Goal: Task Accomplishment & Management: Use online tool/utility

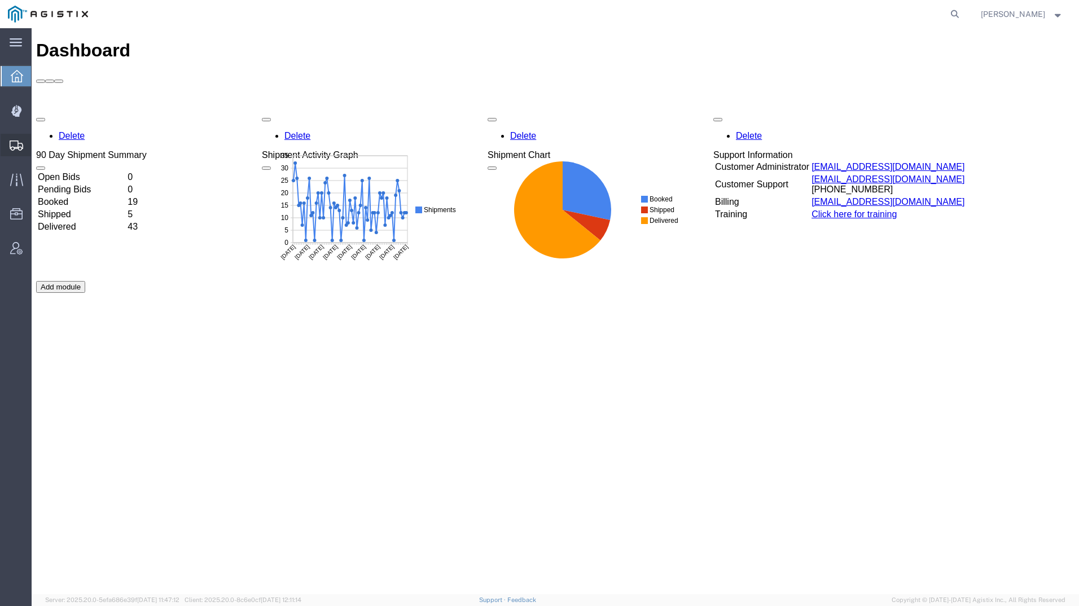
click at [13, 142] on icon at bounding box center [17, 145] width 14 height 10
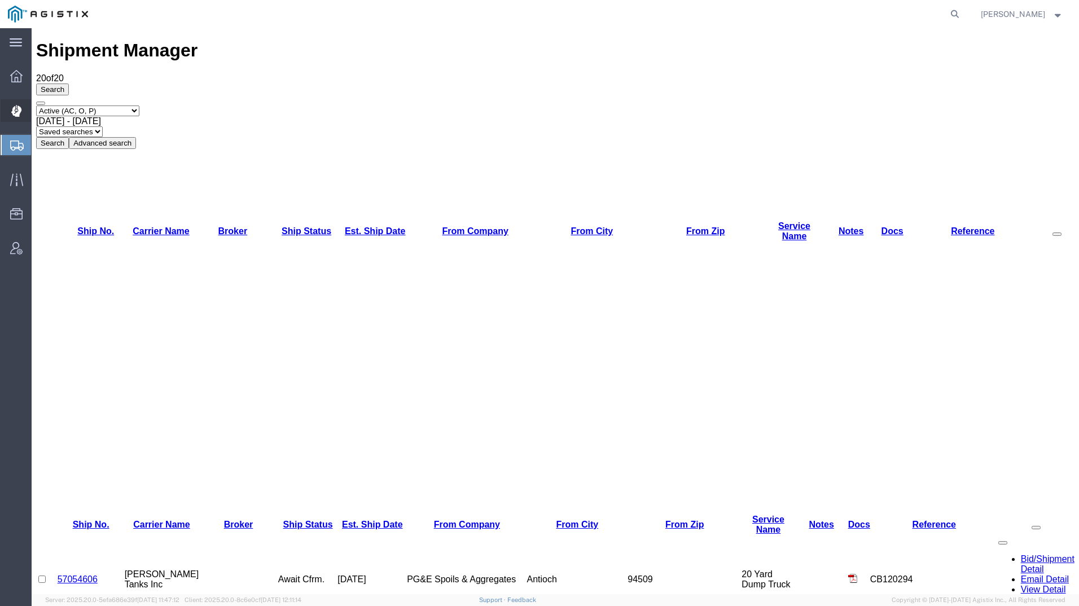
click at [23, 109] on div at bounding box center [17, 110] width 32 height 23
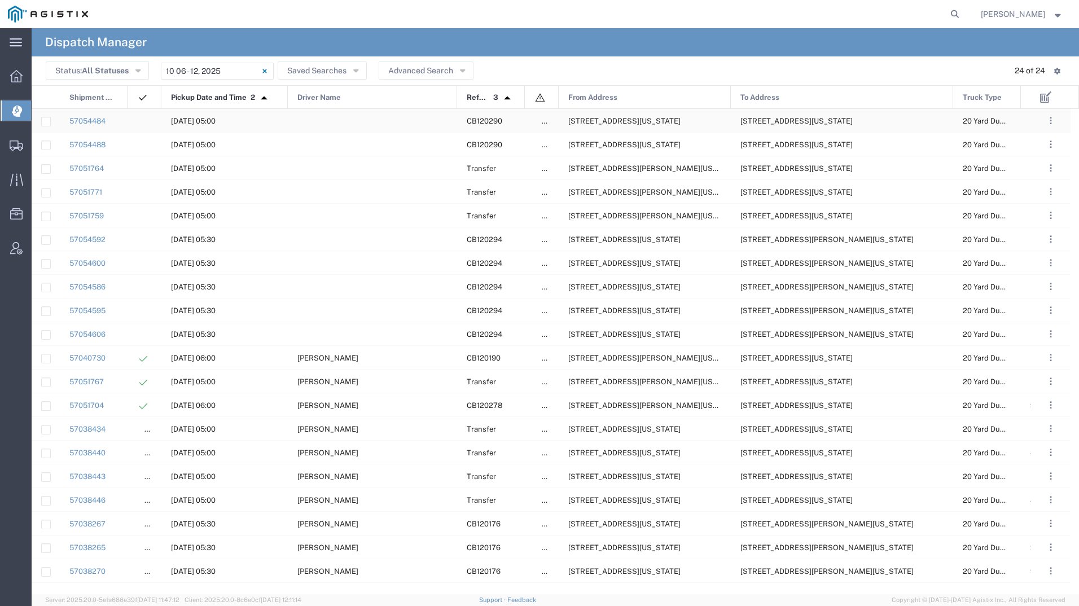
click at [644, 120] on span "[STREET_ADDRESS][US_STATE]" at bounding box center [624, 121] width 112 height 8
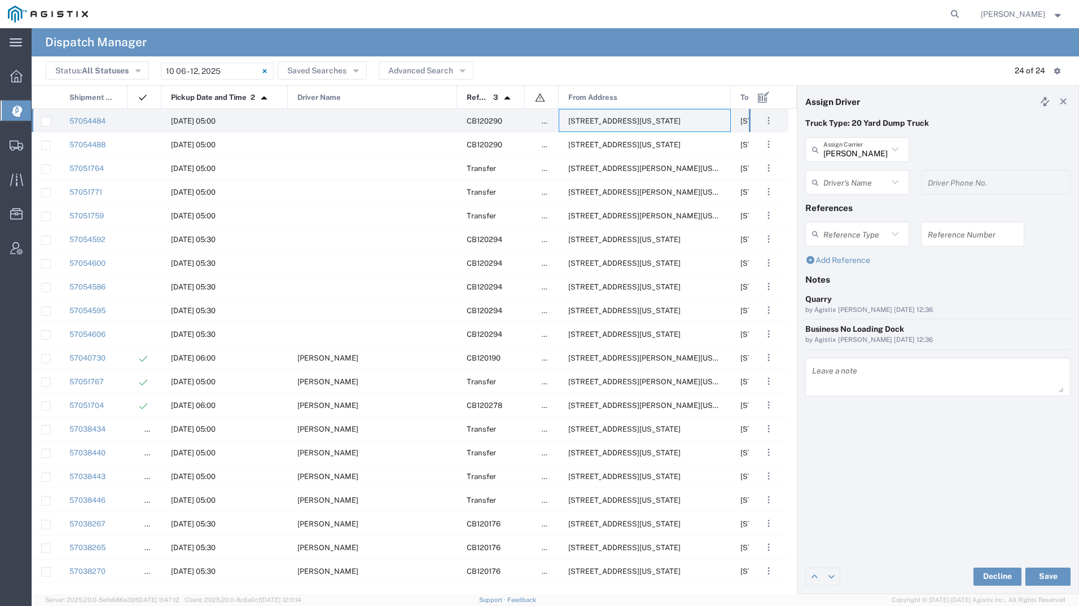
click at [844, 187] on input "text" at bounding box center [855, 183] width 64 height 20
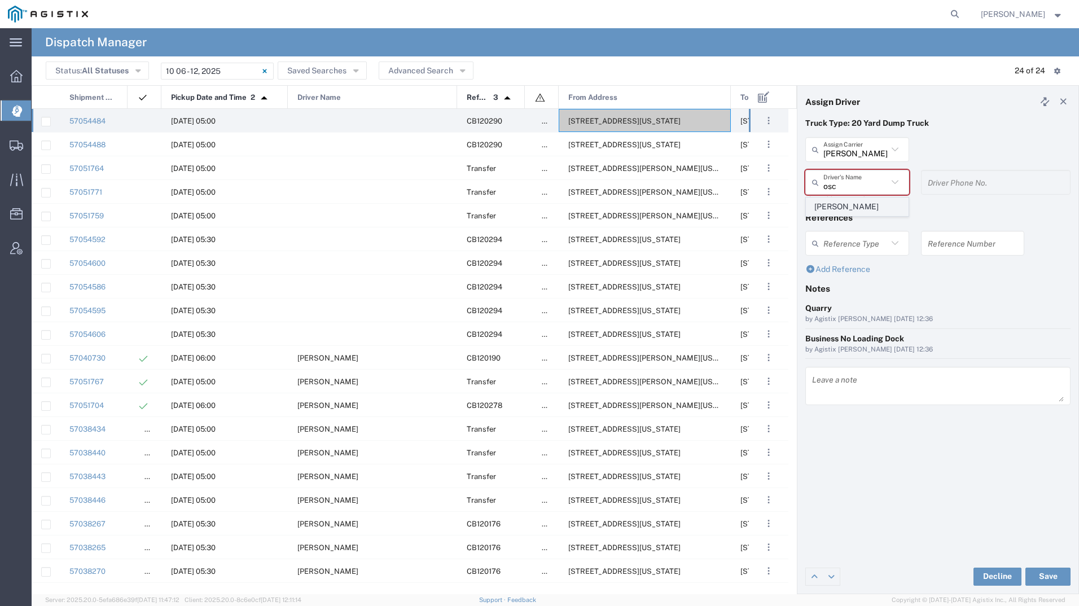
click at [851, 203] on span "[PERSON_NAME]" at bounding box center [857, 206] width 102 height 17
type input "[PERSON_NAME]"
type input "2093004091"
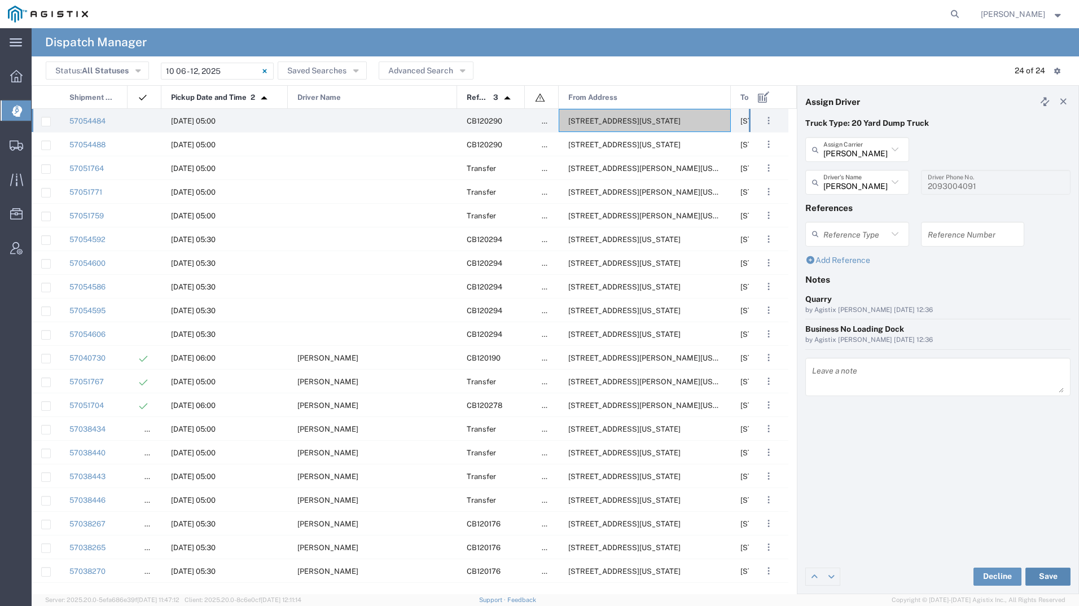
click at [1042, 571] on button "Save" at bounding box center [1047, 577] width 45 height 18
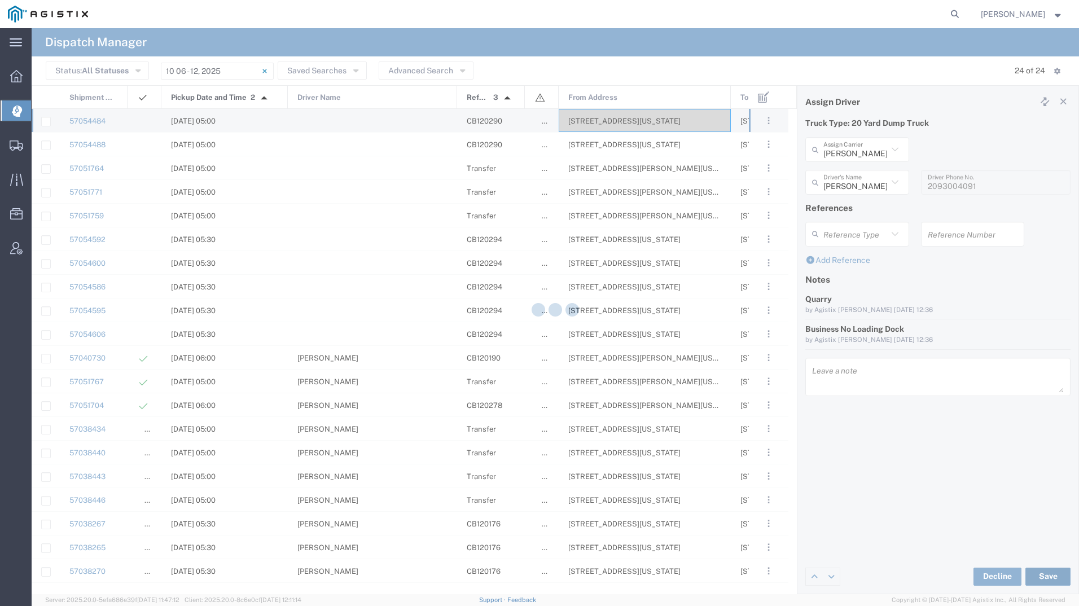
type input "[PERSON_NAME]"
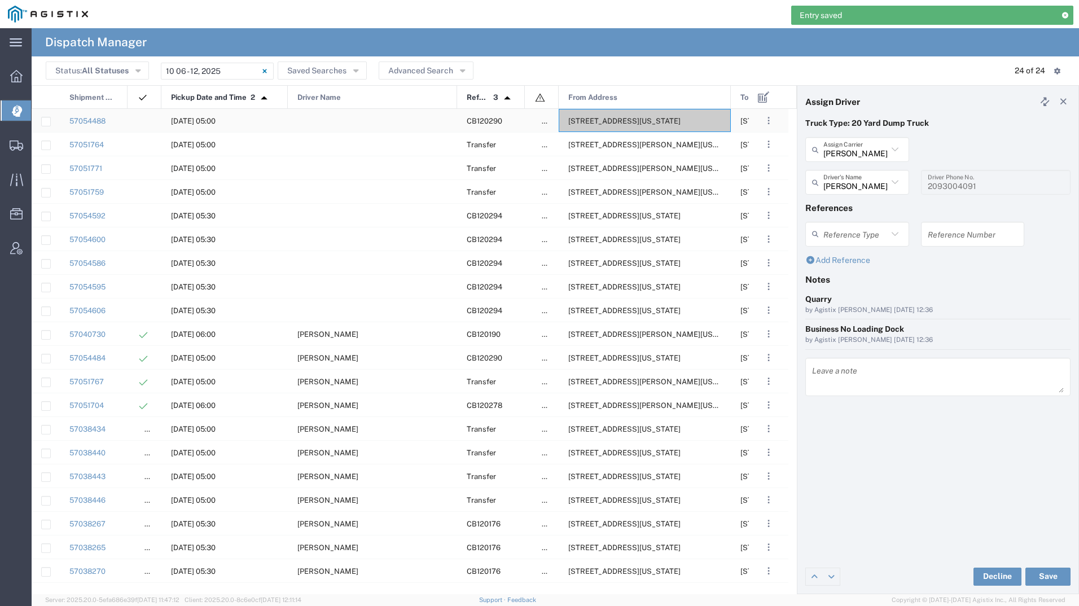
click at [623, 126] on div "[STREET_ADDRESS][US_STATE]" at bounding box center [645, 120] width 172 height 23
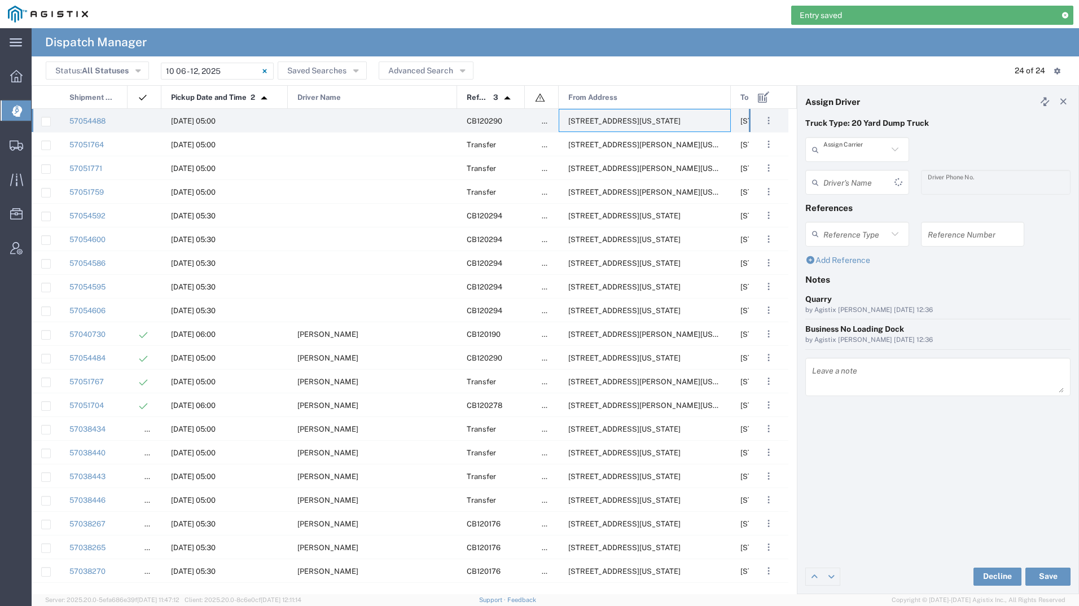
click at [852, 152] on input "text" at bounding box center [855, 150] width 64 height 20
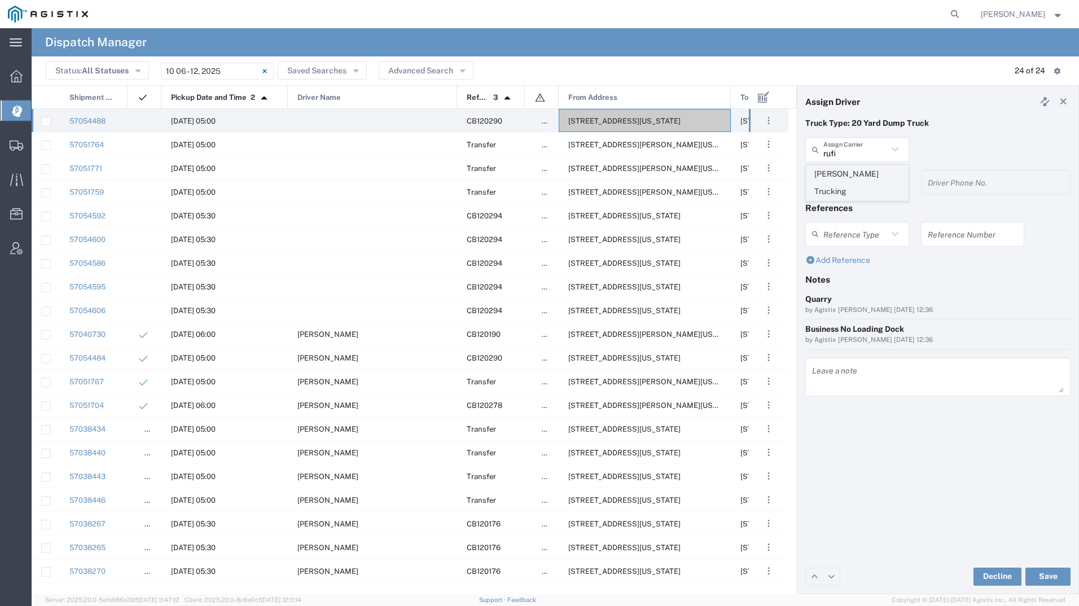
click at [846, 178] on span "[PERSON_NAME] Trucking" at bounding box center [857, 182] width 102 height 35
type input "[PERSON_NAME] Trucking"
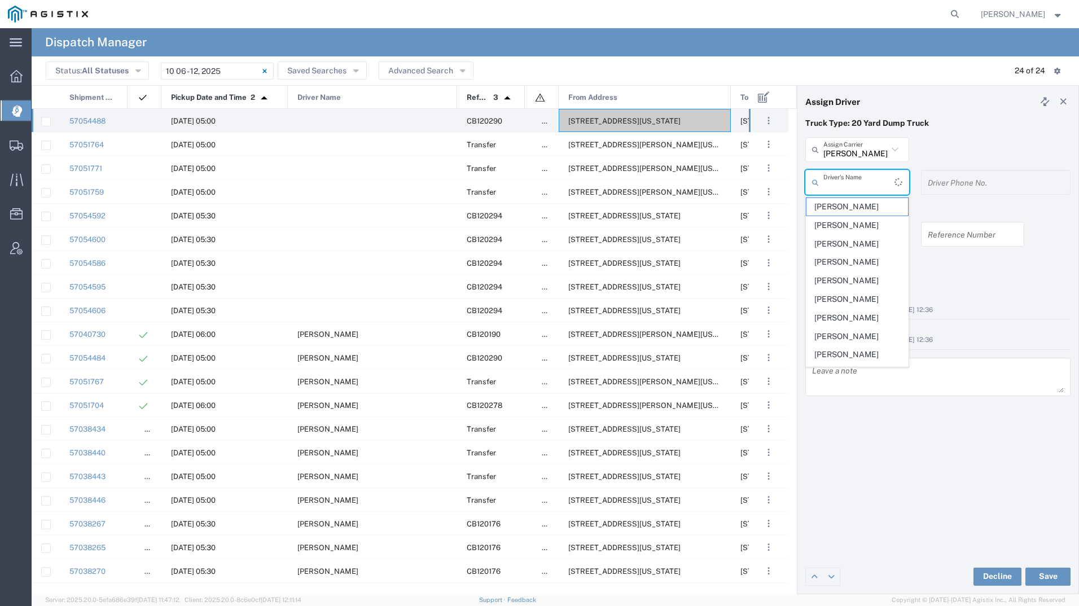
click at [846, 178] on input "text" at bounding box center [858, 183] width 71 height 20
click at [843, 208] on span "[PERSON_NAME]" at bounding box center [857, 206] width 102 height 17
type input "[PERSON_NAME]"
type input "[PHONE_NUMBER]"
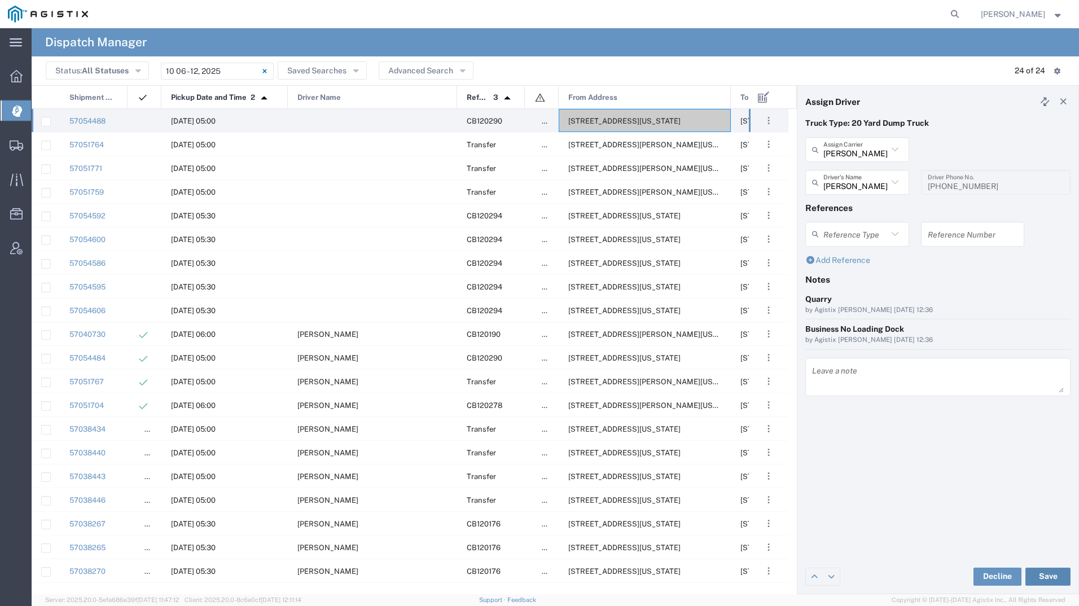
click at [1042, 579] on button "Save" at bounding box center [1047, 577] width 45 height 18
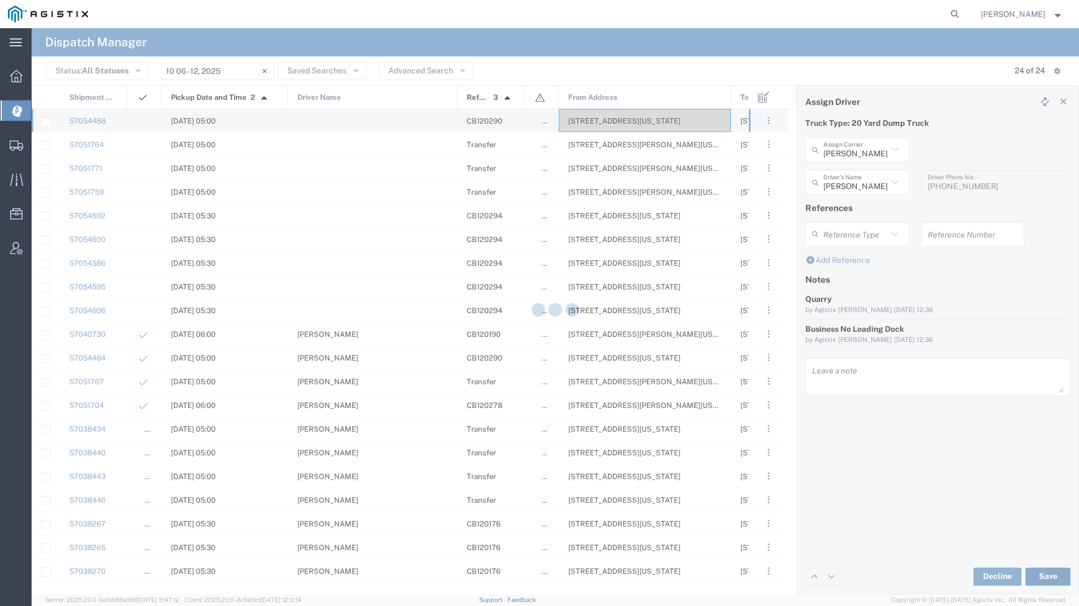
type input "[PERSON_NAME]"
type input "[PERSON_NAME] Trucking"
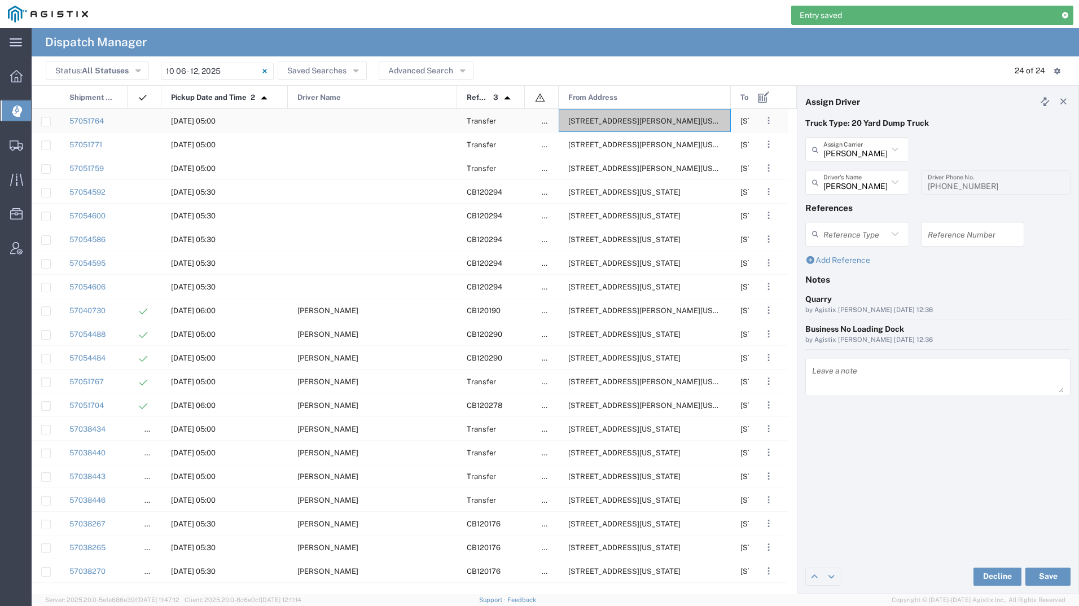
click at [594, 116] on div "[STREET_ADDRESS][PERSON_NAME][US_STATE]" at bounding box center [645, 120] width 172 height 23
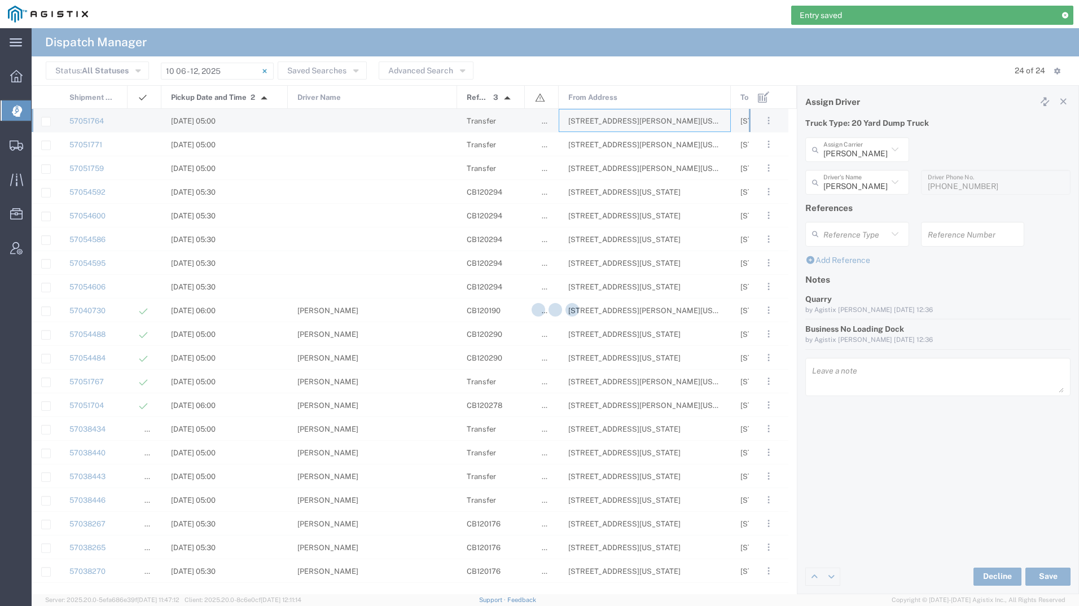
type input "[PERSON_NAME] Tanks Inc"
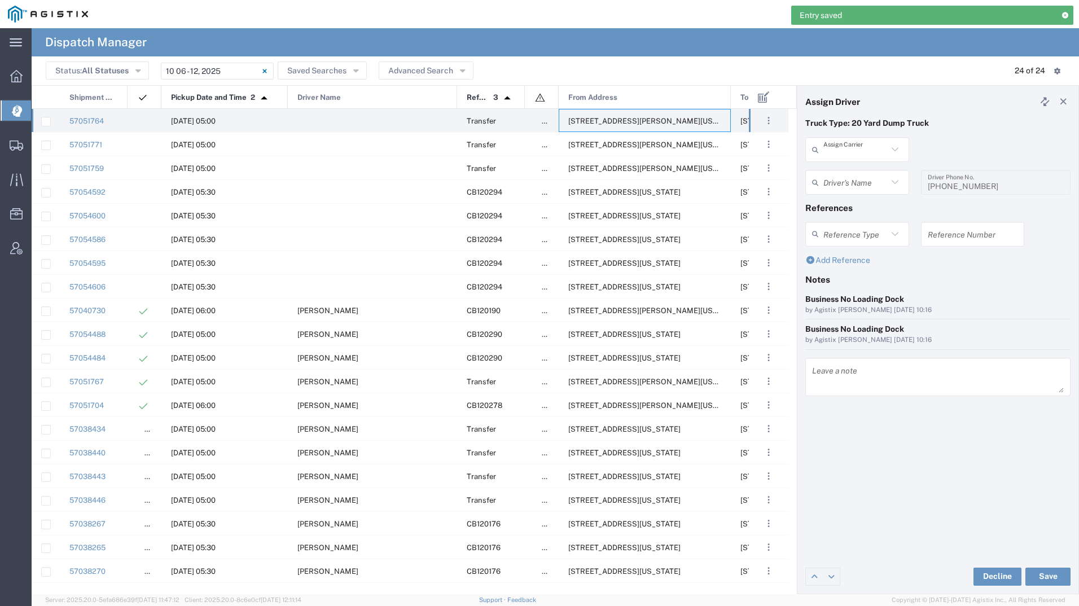
click at [850, 147] on input "text" at bounding box center [855, 150] width 64 height 20
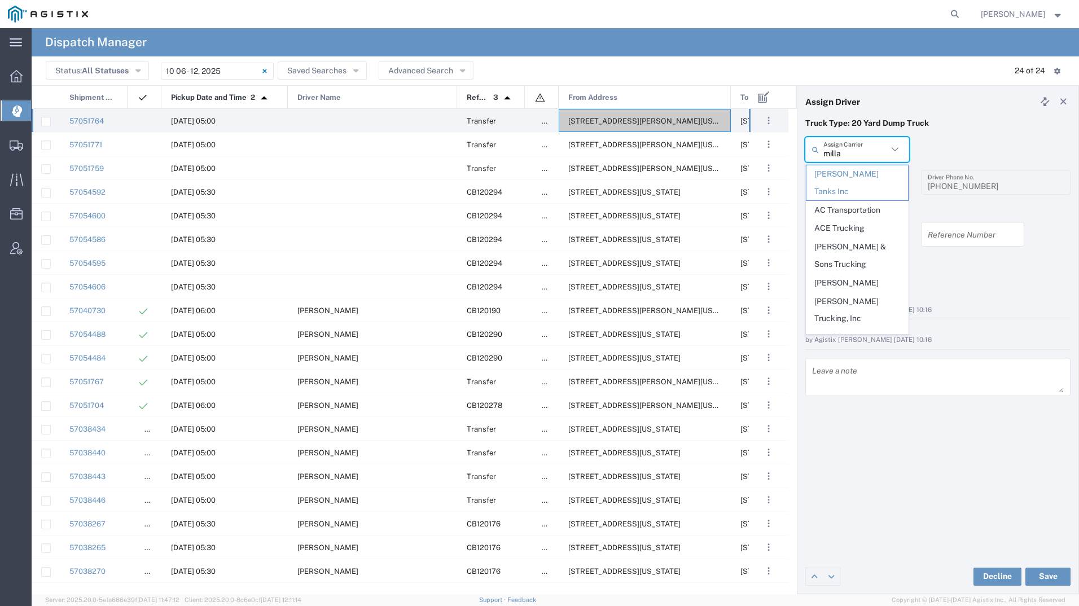
type input "[PERSON_NAME]"
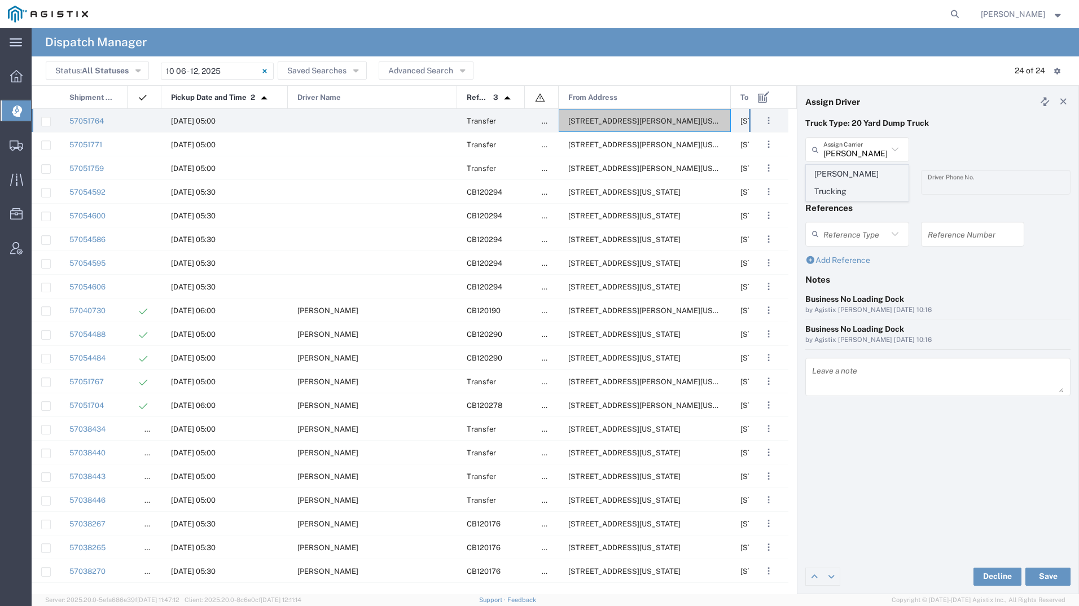
click at [838, 170] on span "[PERSON_NAME] Trucking" at bounding box center [857, 182] width 102 height 35
type input "[PERSON_NAME] Trucking"
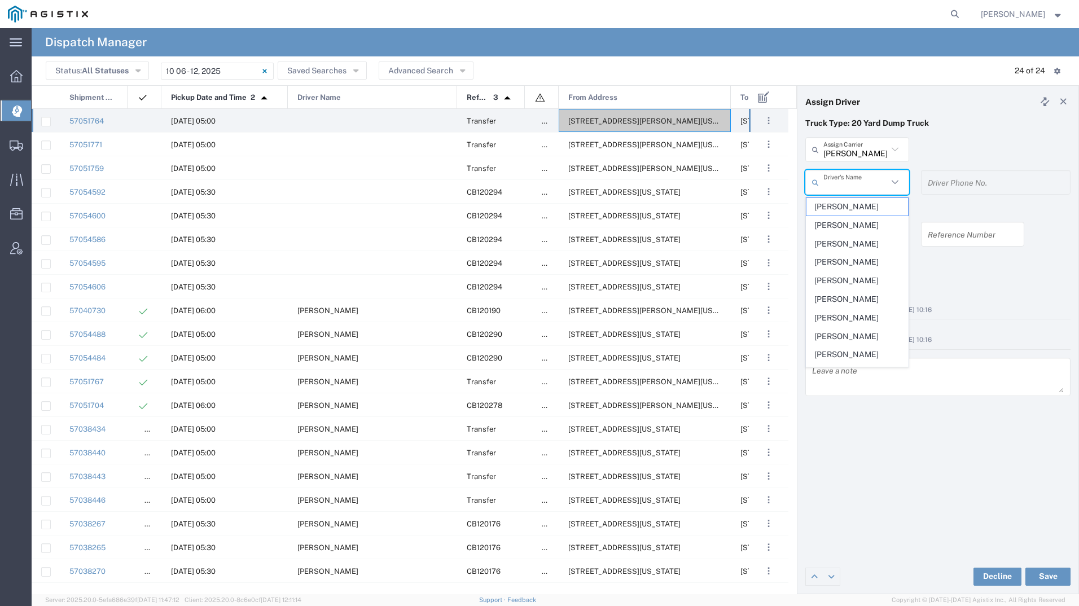
click at [836, 177] on input "text" at bounding box center [855, 183] width 64 height 20
click at [853, 350] on span "[PERSON_NAME]" at bounding box center [857, 354] width 102 height 17
type input "[PERSON_NAME]"
type input "4084380716"
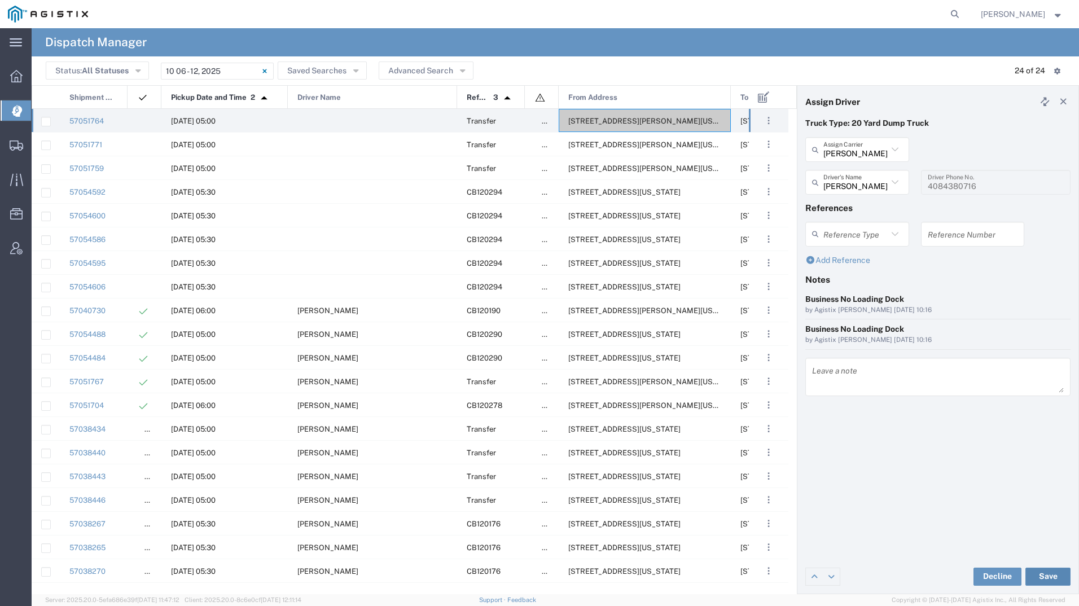
click at [1041, 581] on button "Save" at bounding box center [1047, 577] width 45 height 18
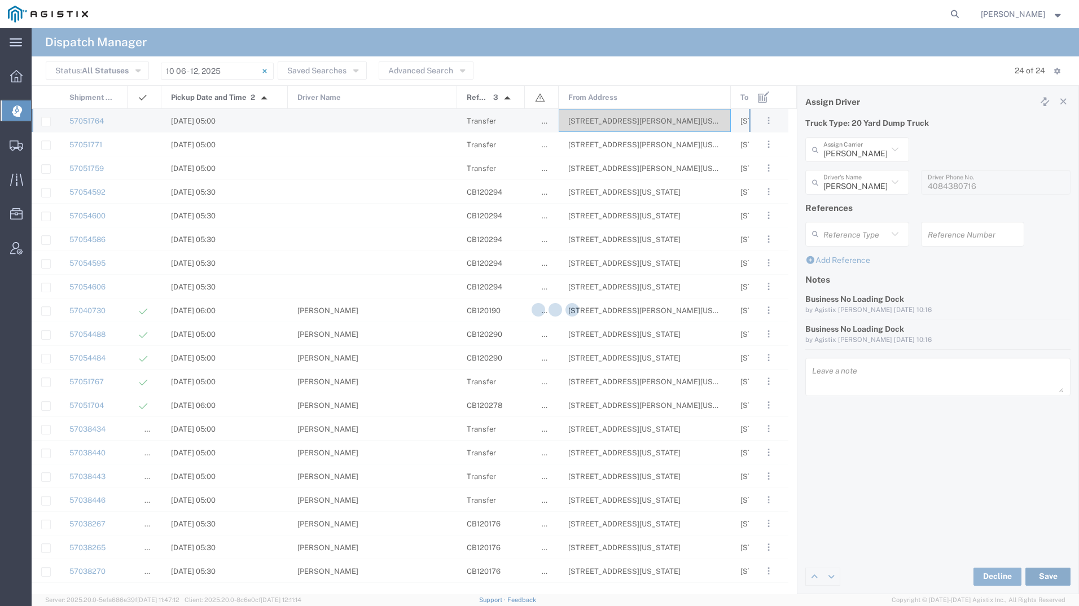
type input "[PERSON_NAME]"
type input "[PERSON_NAME] Trucking"
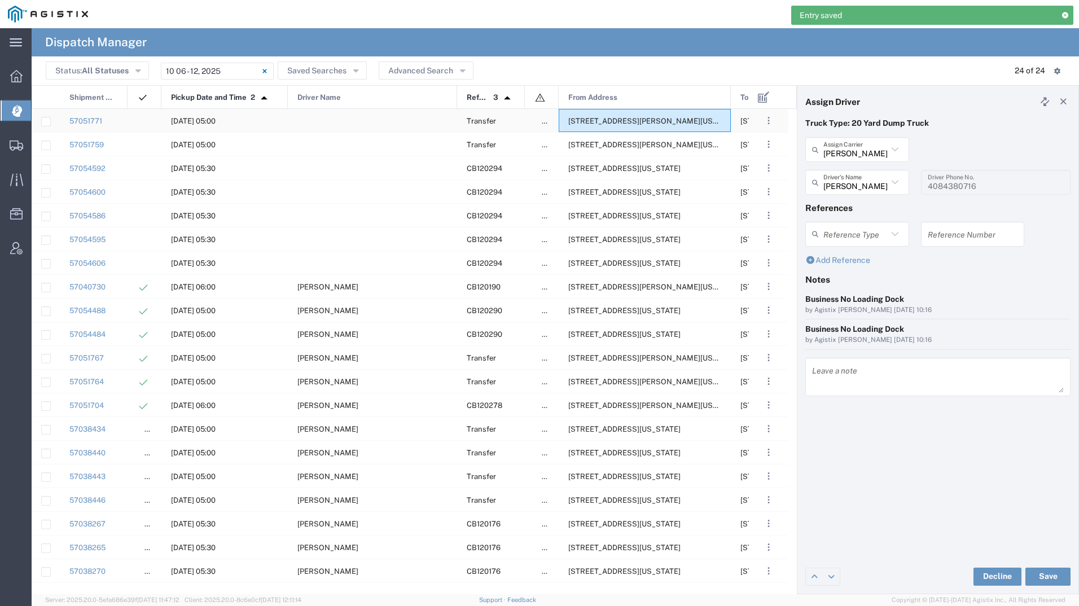
click at [590, 116] on div "[STREET_ADDRESS][PERSON_NAME][US_STATE]" at bounding box center [645, 120] width 172 height 23
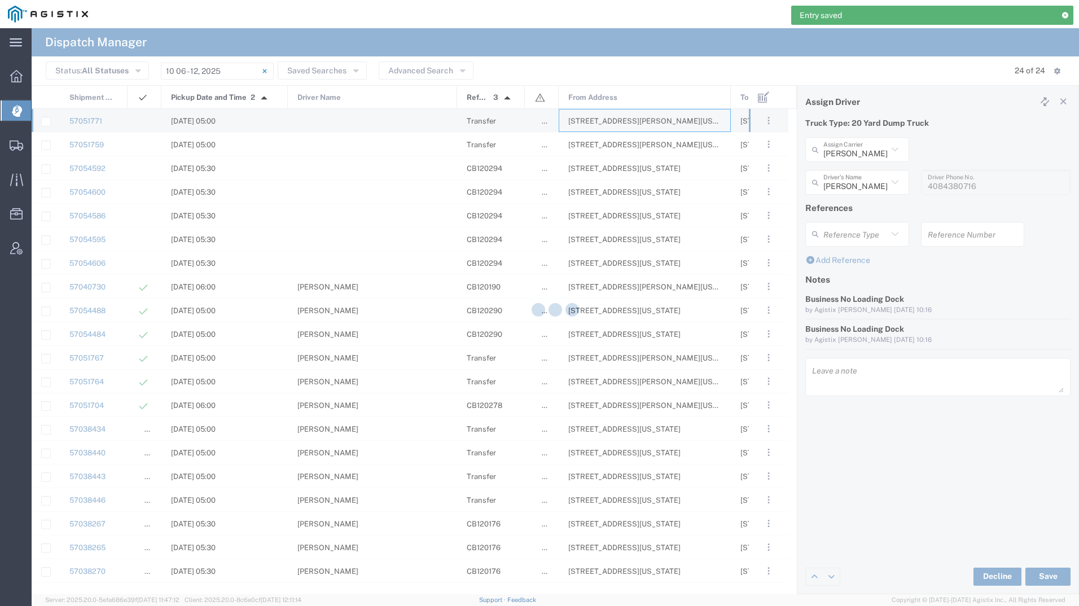
type input "[PERSON_NAME] Tanks Inc"
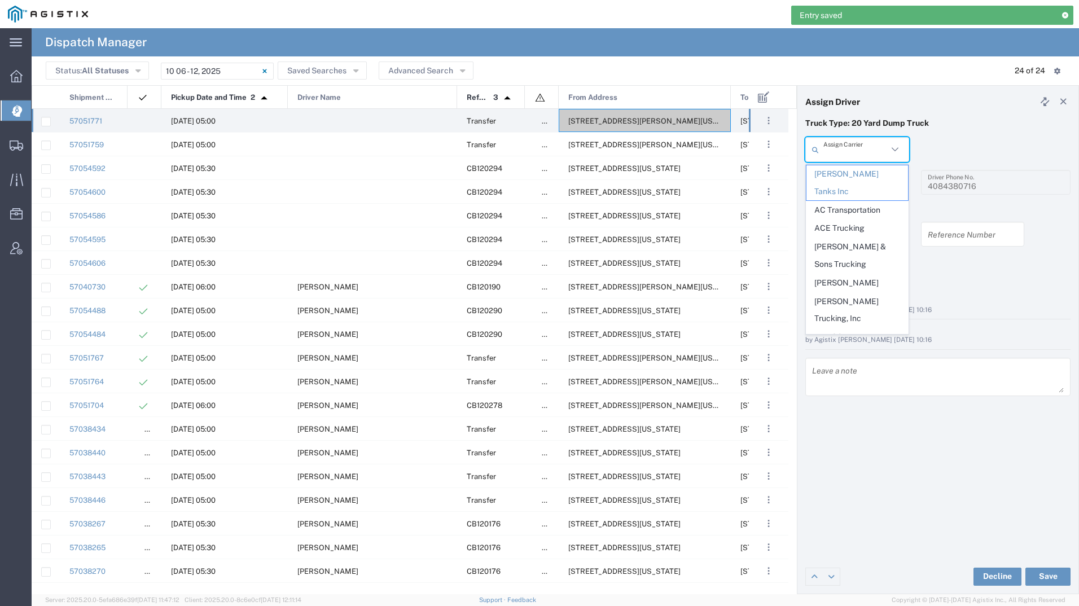
click at [838, 149] on input "text" at bounding box center [855, 150] width 64 height 20
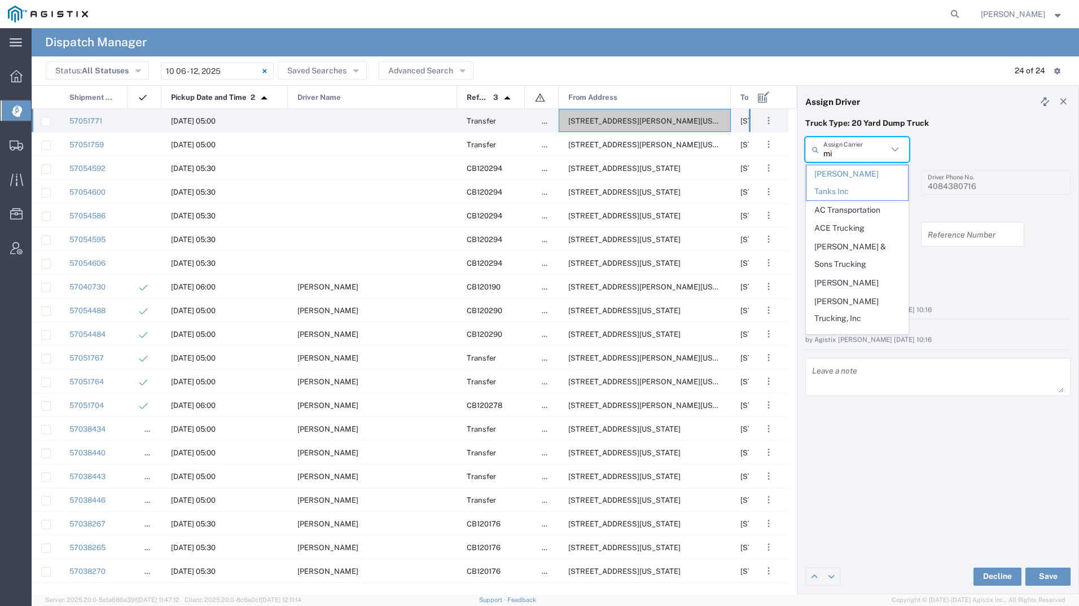
type input "mil"
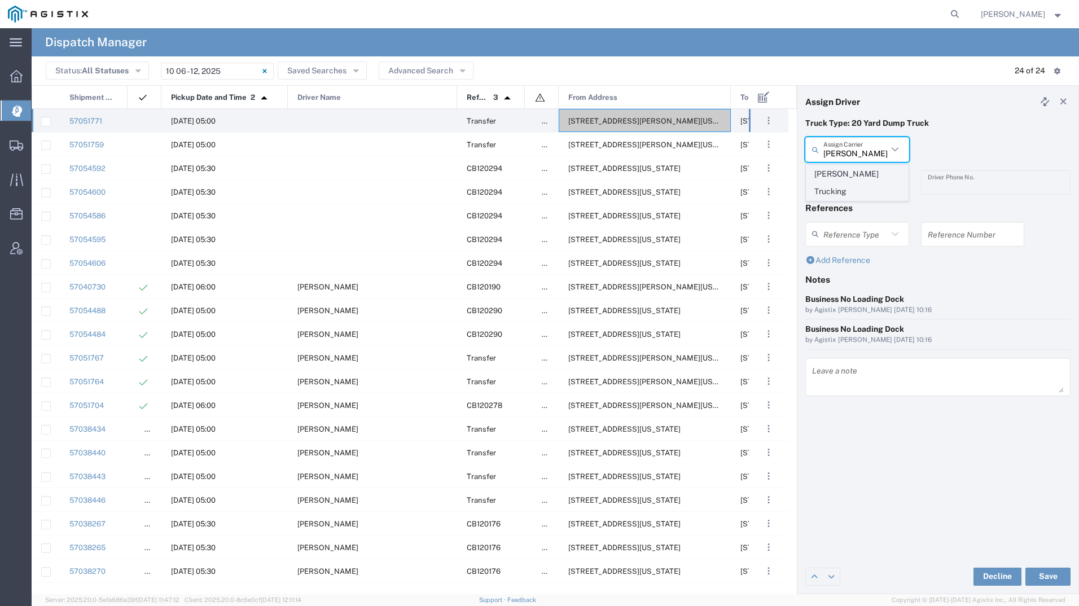
click at [841, 169] on span "[PERSON_NAME] Trucking" at bounding box center [857, 182] width 102 height 35
type input "[PERSON_NAME] Trucking"
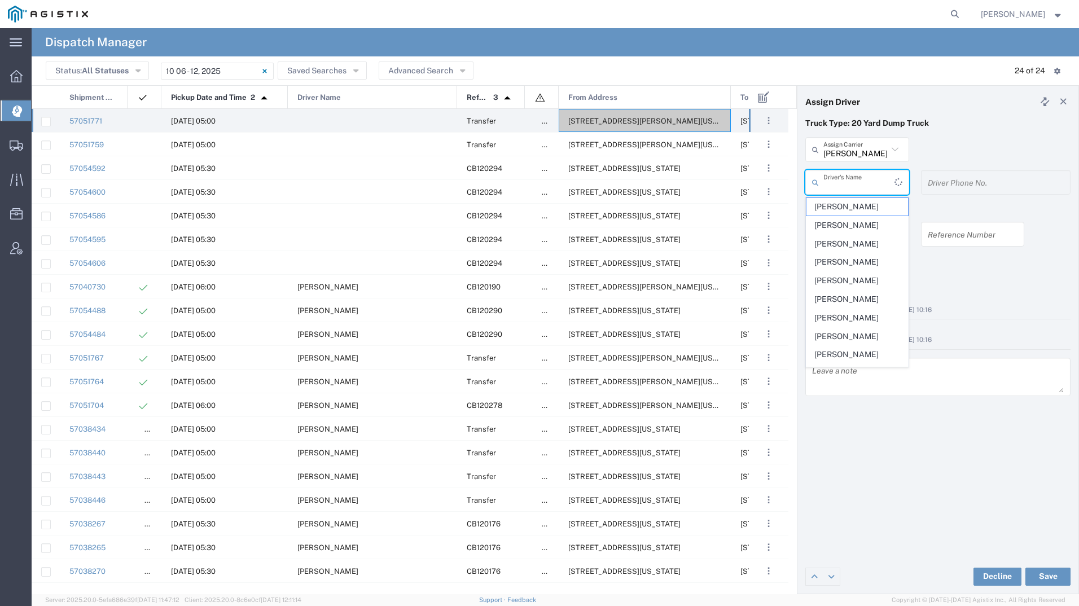
click at [842, 177] on input "text" at bounding box center [858, 183] width 71 height 20
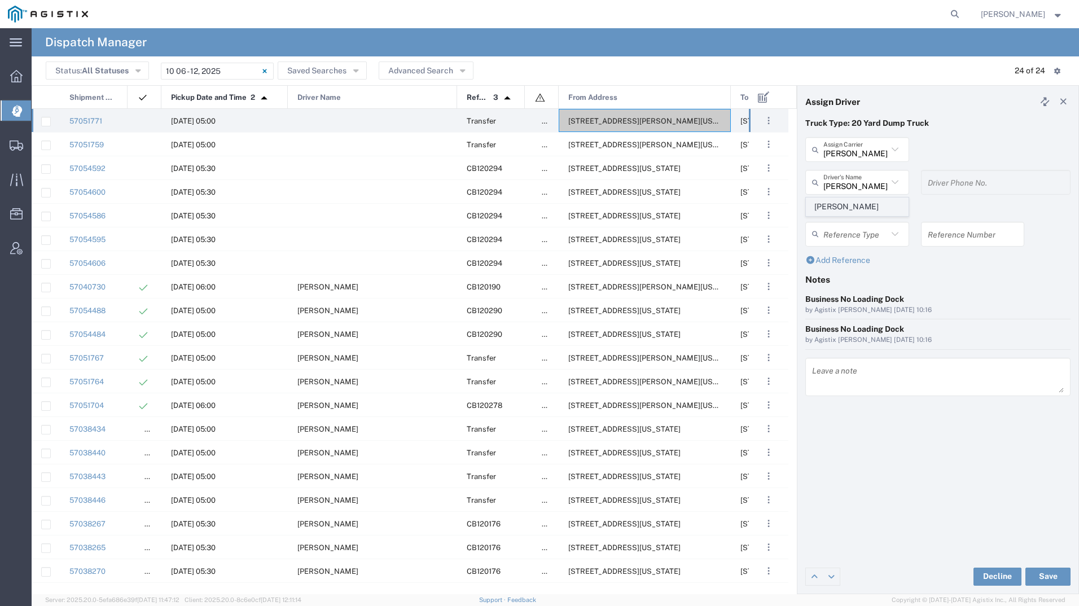
click at [839, 211] on span "[PERSON_NAME]" at bounding box center [857, 206] width 102 height 17
type input "[PERSON_NAME]"
type input "4085954195"
click at [1058, 578] on button "Save" at bounding box center [1047, 577] width 45 height 18
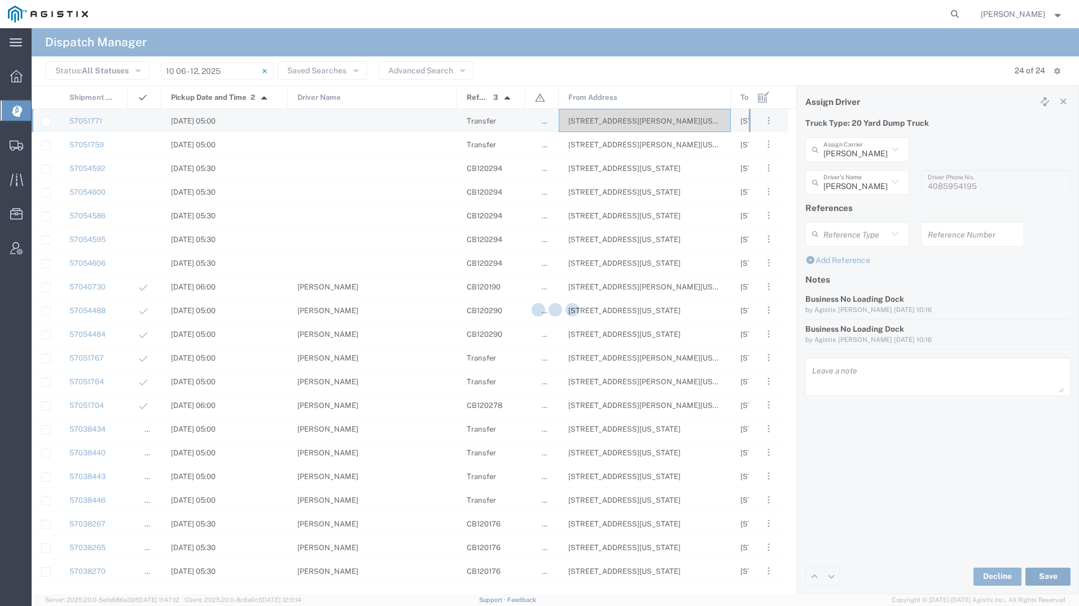
type input "[PERSON_NAME]"
type input "[PERSON_NAME] Trucking"
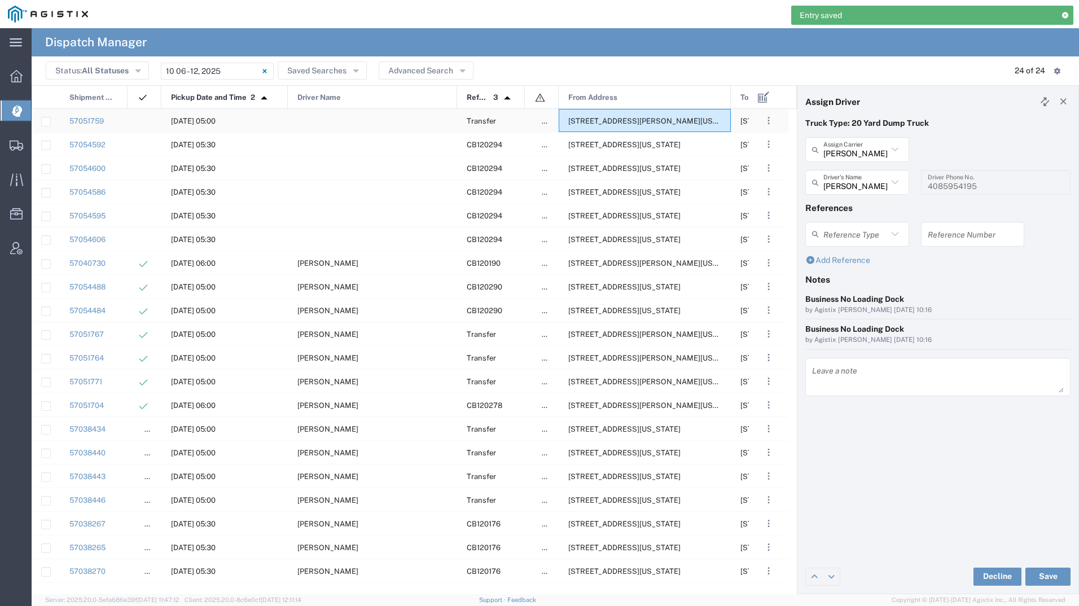
click at [591, 126] on div "[STREET_ADDRESS][PERSON_NAME][US_STATE]" at bounding box center [645, 120] width 172 height 23
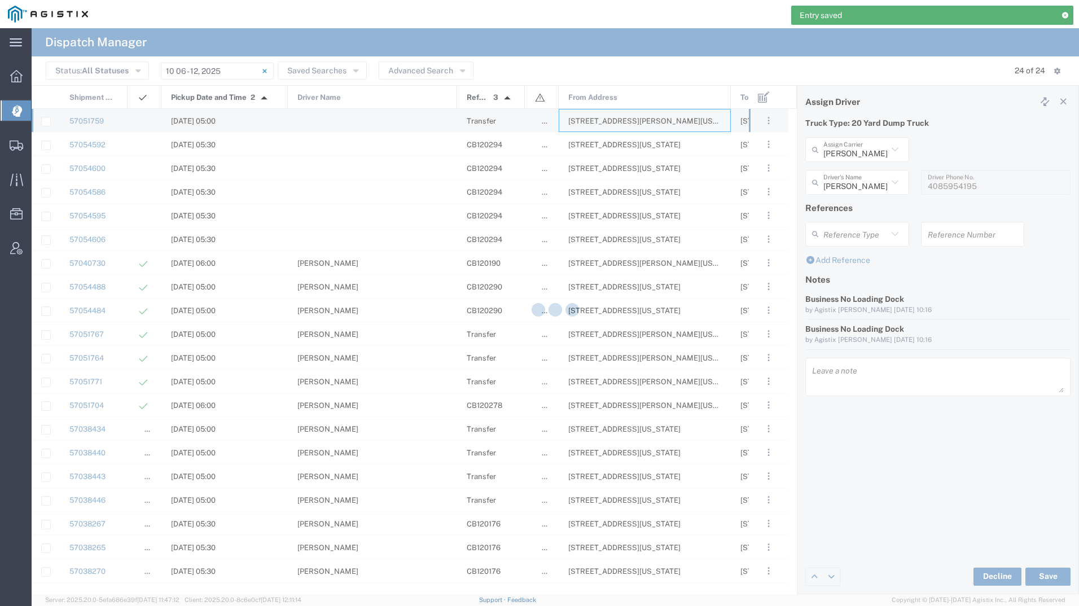
type input "[PERSON_NAME] Tanks Inc"
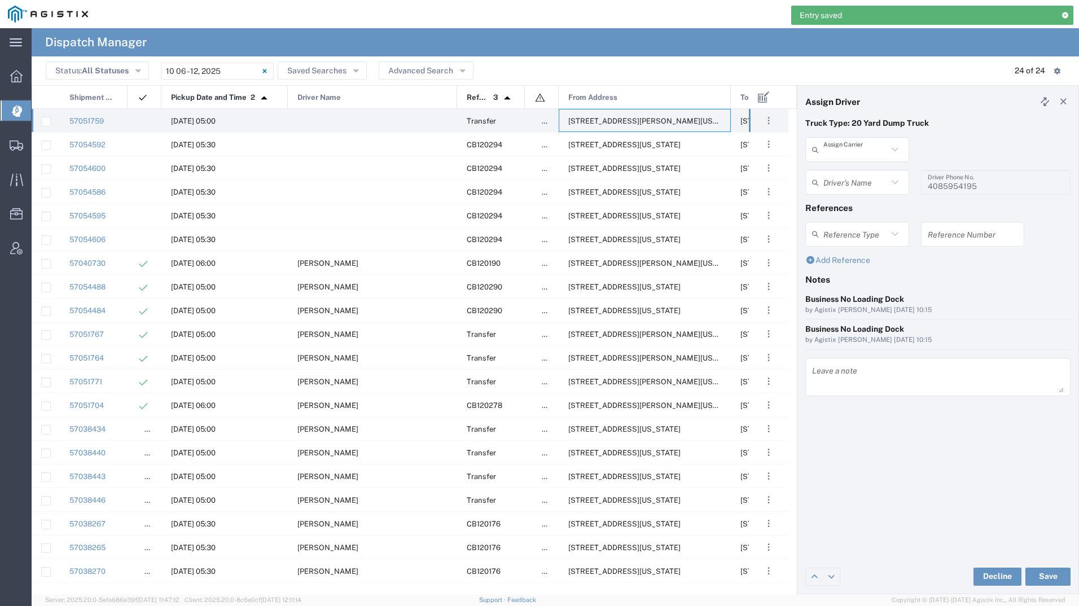
click at [878, 156] on input "text" at bounding box center [855, 150] width 64 height 20
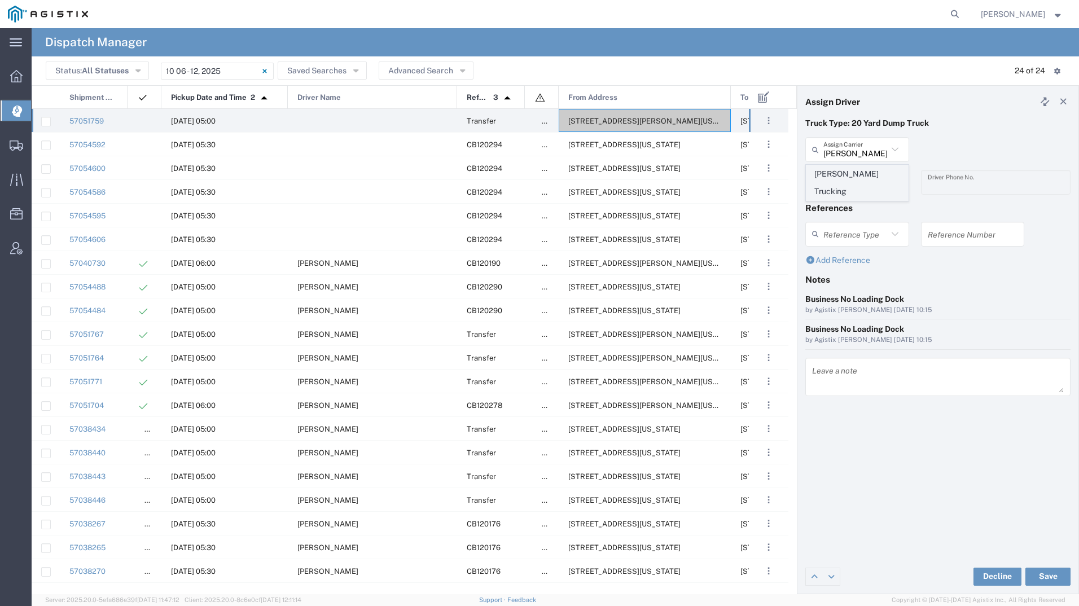
click at [848, 170] on span "[PERSON_NAME] Trucking" at bounding box center [857, 182] width 102 height 35
type input "[PERSON_NAME] Trucking"
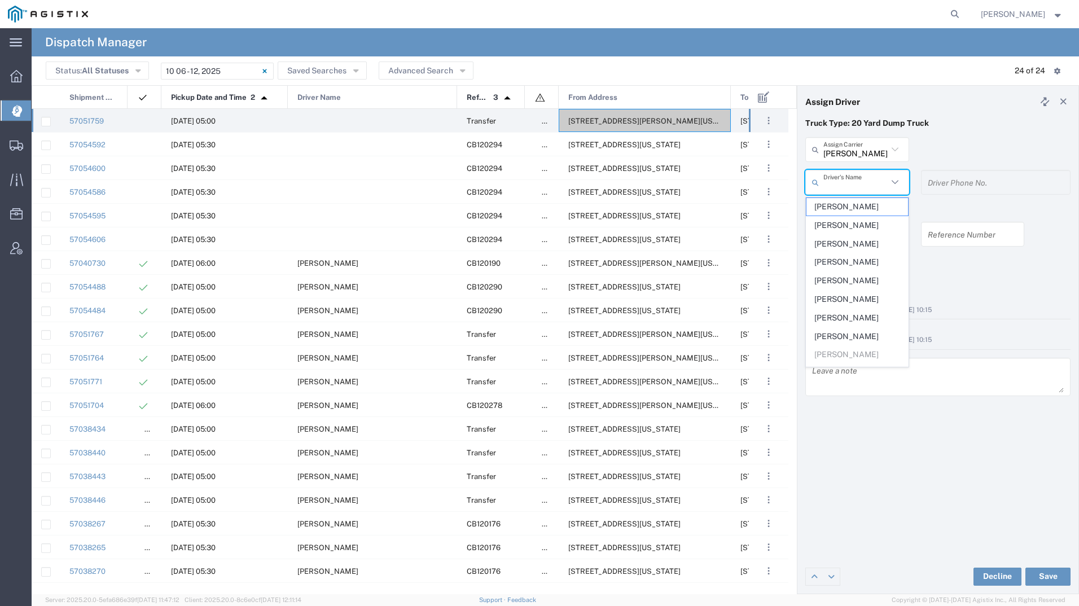
click at [849, 178] on input "text" at bounding box center [855, 183] width 64 height 20
click at [851, 263] on span "[PERSON_NAME]" at bounding box center [857, 261] width 102 height 17
type input "[PERSON_NAME]"
type input "8312884954"
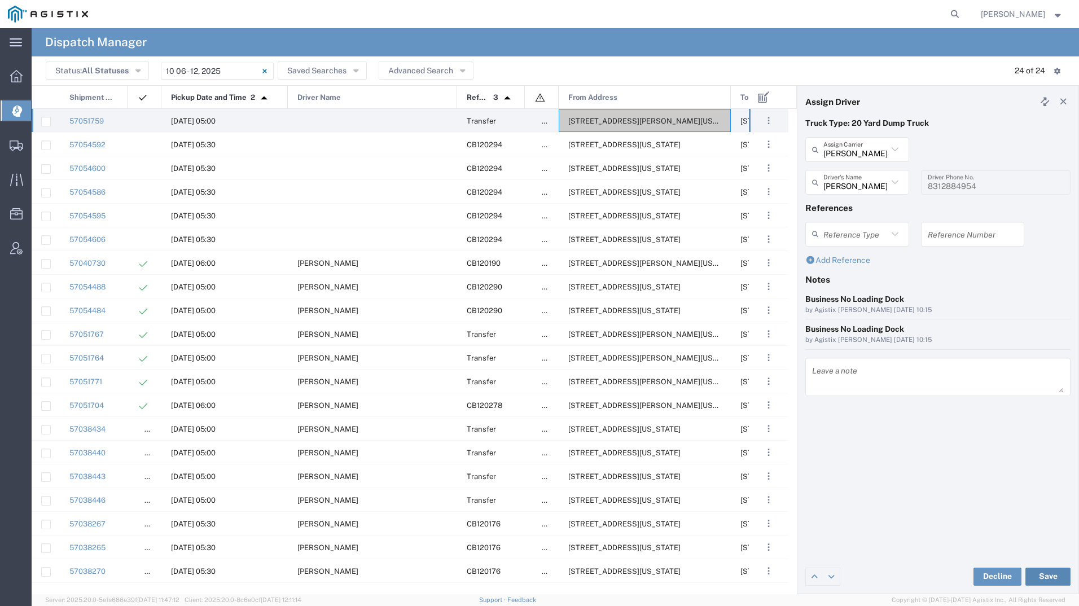
click at [1043, 579] on button "Save" at bounding box center [1047, 577] width 45 height 18
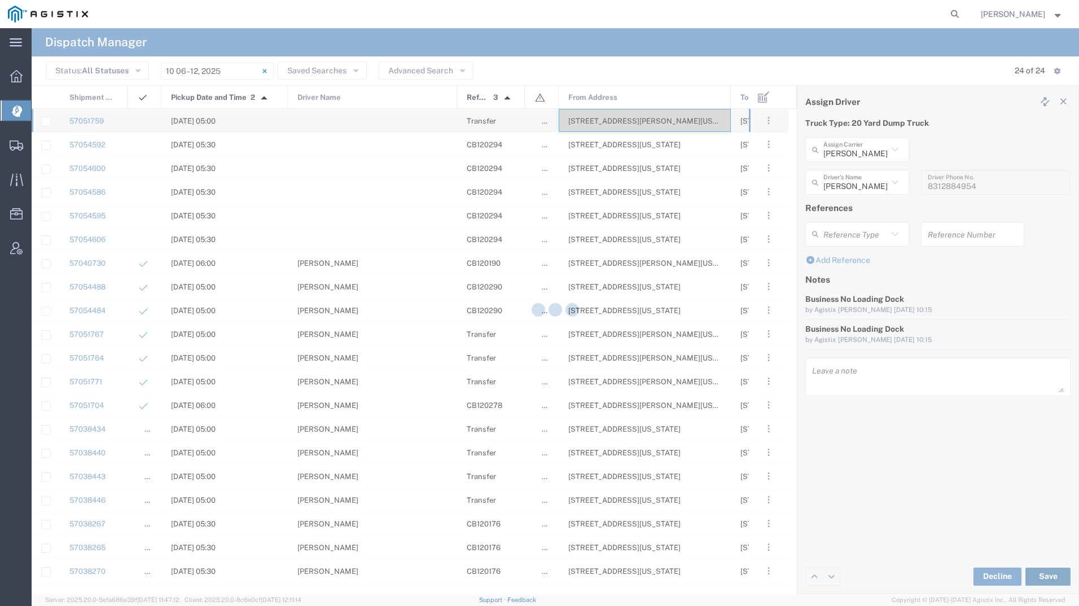
type input "[PERSON_NAME]"
type input "[PERSON_NAME] Trucking"
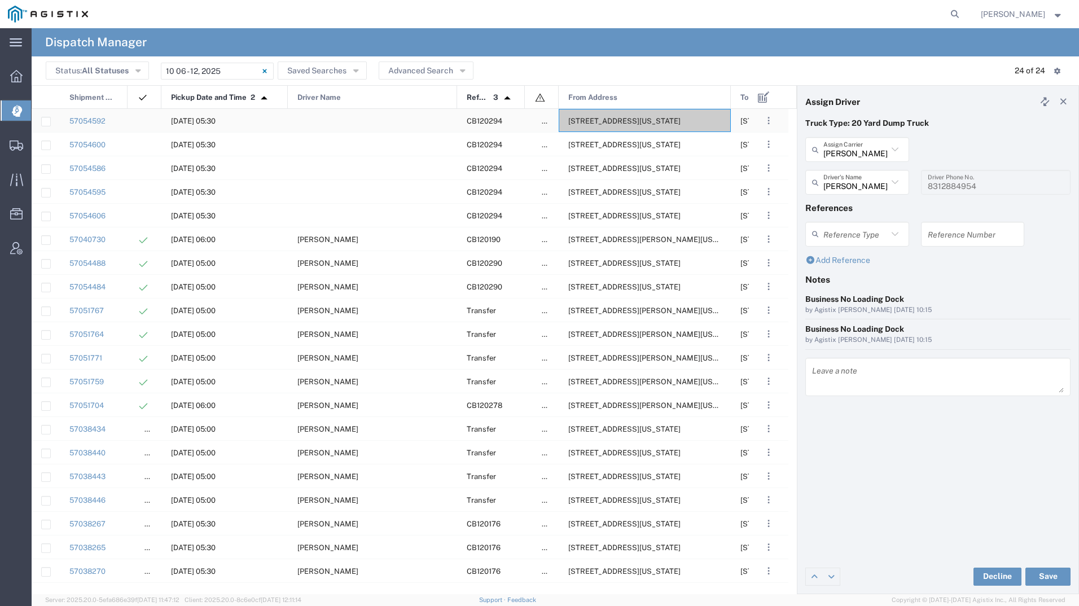
click at [615, 118] on span "[STREET_ADDRESS][US_STATE]" at bounding box center [624, 121] width 112 height 8
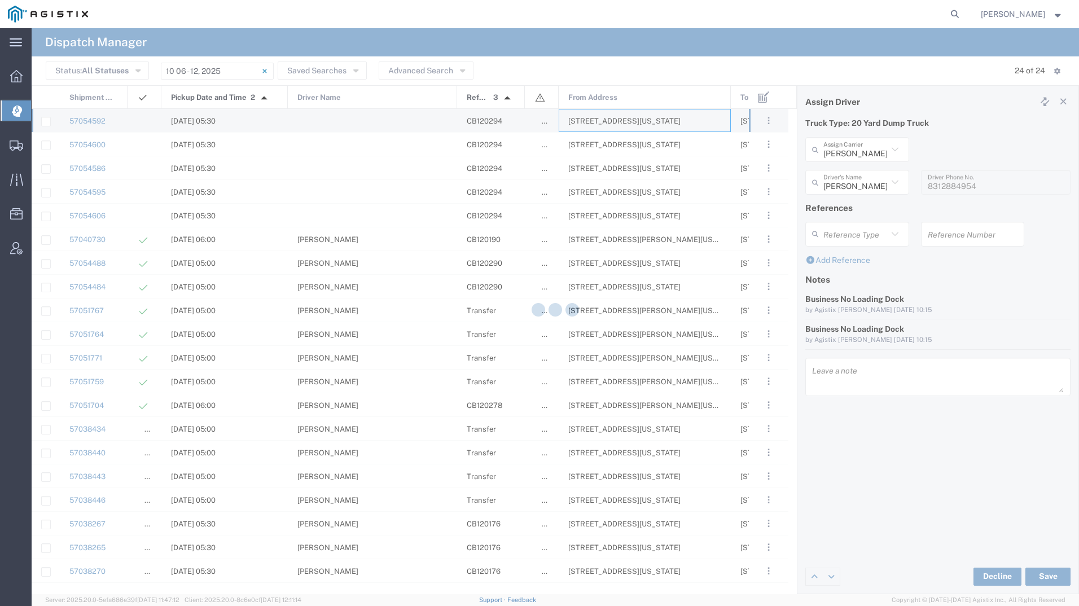
type input "[PERSON_NAME] Tanks Inc"
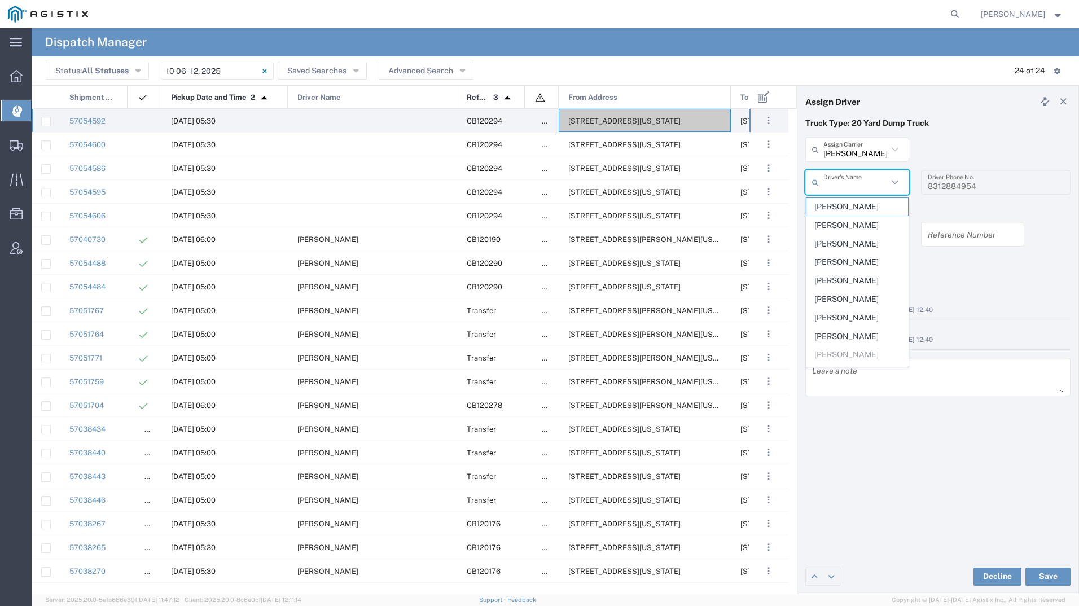
click at [869, 180] on input "text" at bounding box center [855, 183] width 64 height 20
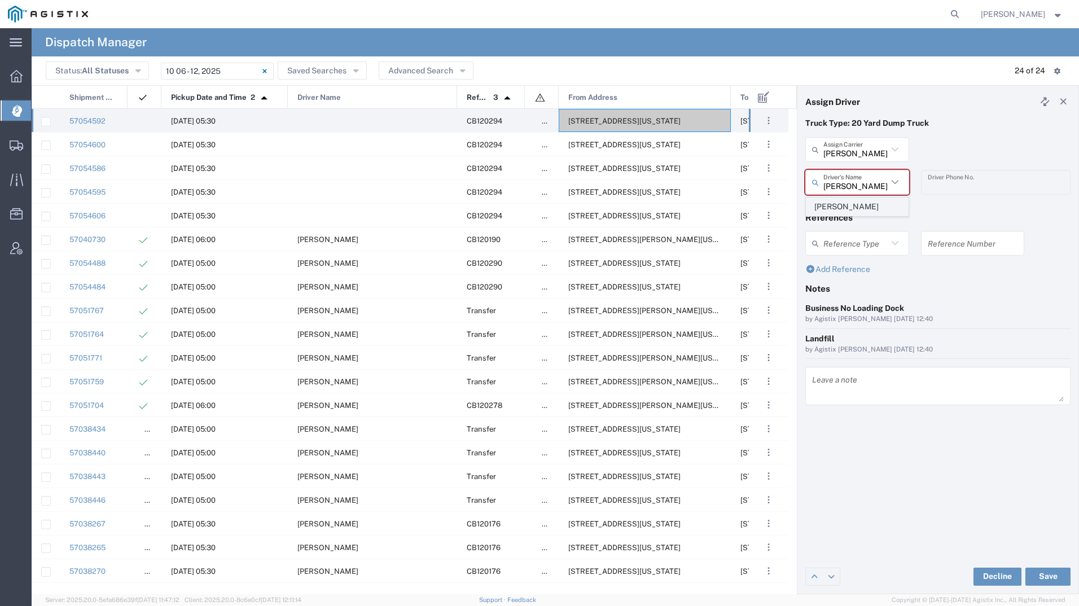
click at [858, 203] on span "[PERSON_NAME]" at bounding box center [857, 206] width 102 height 17
type input "[PERSON_NAME]"
type input "2097079350"
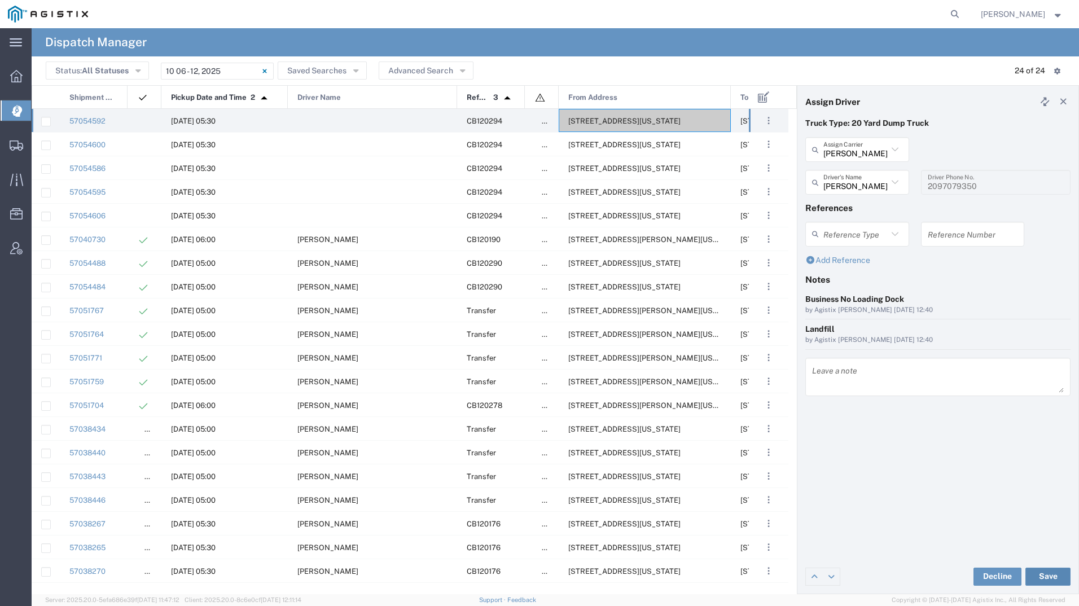
click at [1042, 578] on button "Save" at bounding box center [1047, 577] width 45 height 18
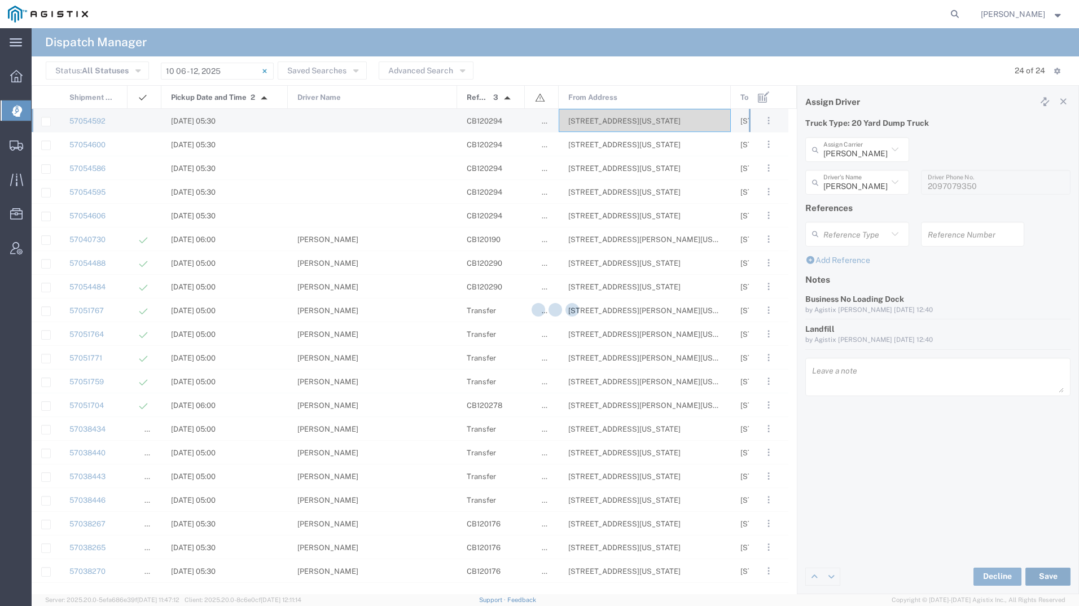
type input "[PERSON_NAME]"
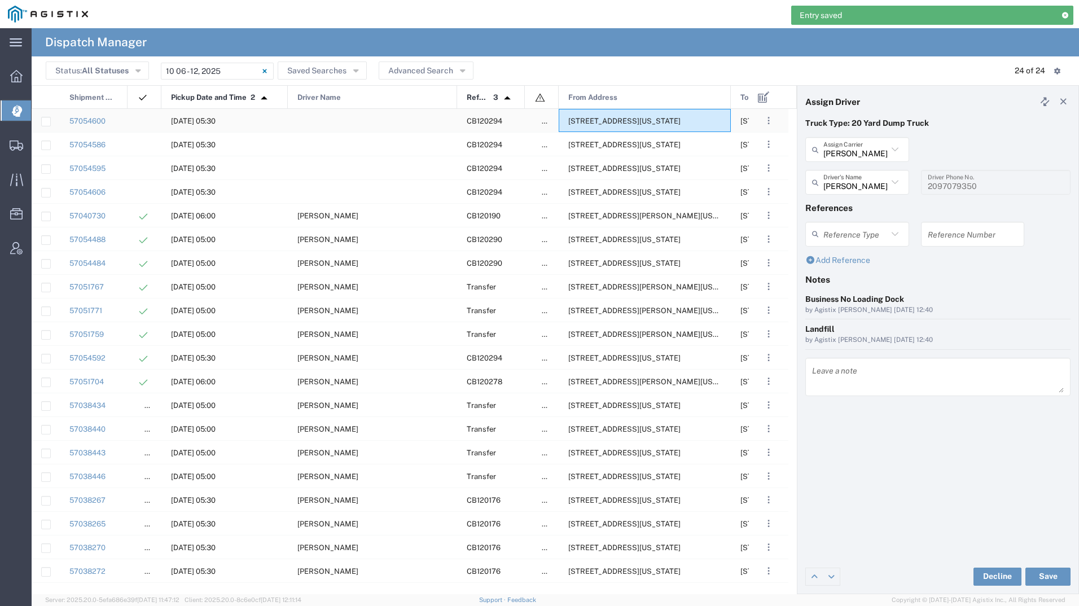
click at [605, 120] on span "[STREET_ADDRESS][US_STATE]" at bounding box center [624, 121] width 112 height 8
click at [860, 147] on input "text" at bounding box center [855, 150] width 64 height 20
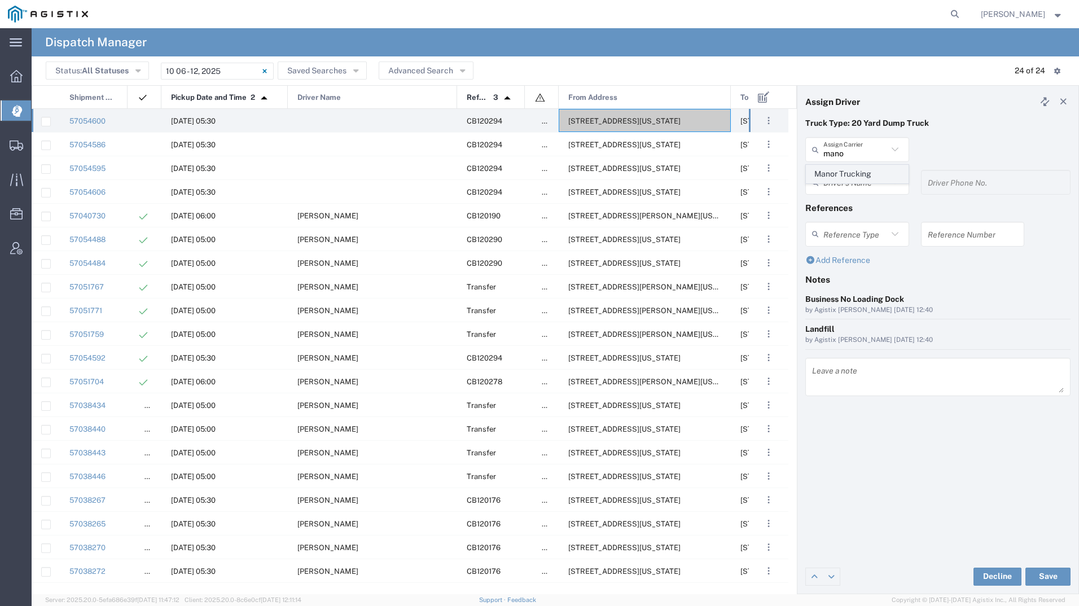
click at [850, 175] on span "Manor Trucking" at bounding box center [857, 173] width 102 height 17
type input "Manor Trucking"
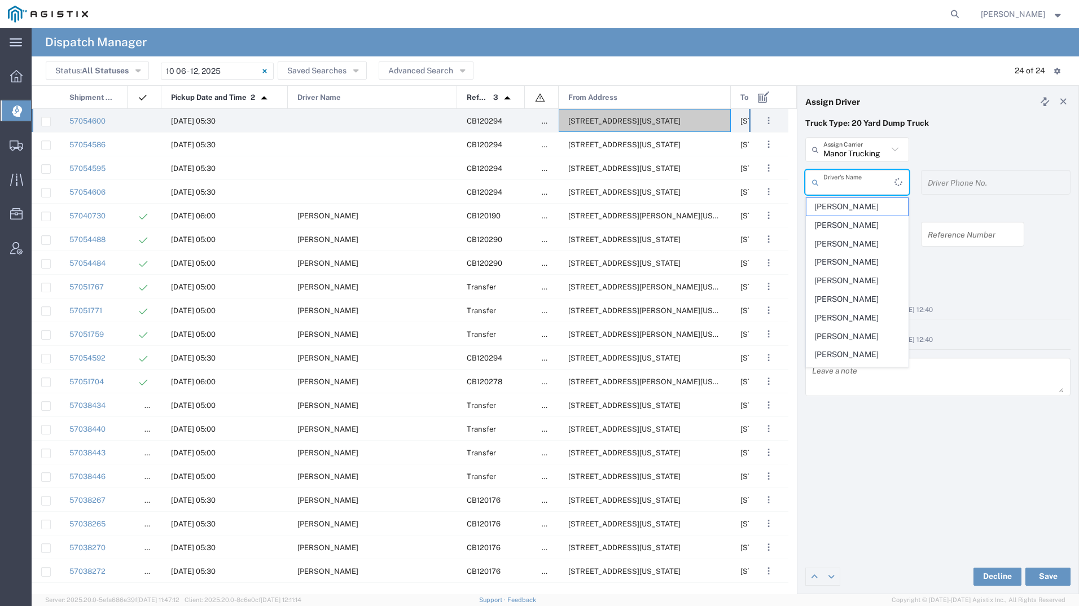
click at [850, 175] on input "text" at bounding box center [858, 183] width 71 height 20
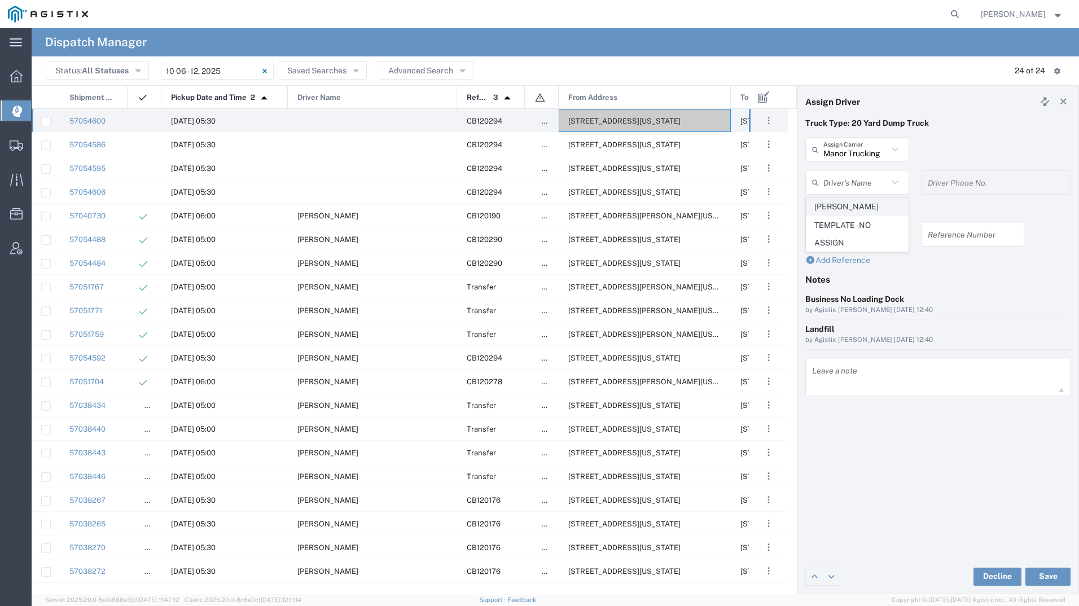
click at [852, 212] on span "[PERSON_NAME]" at bounding box center [857, 206] width 102 height 17
type input "[PERSON_NAME]"
type input "2093218686"
click at [1044, 576] on button "Save" at bounding box center [1047, 577] width 45 height 18
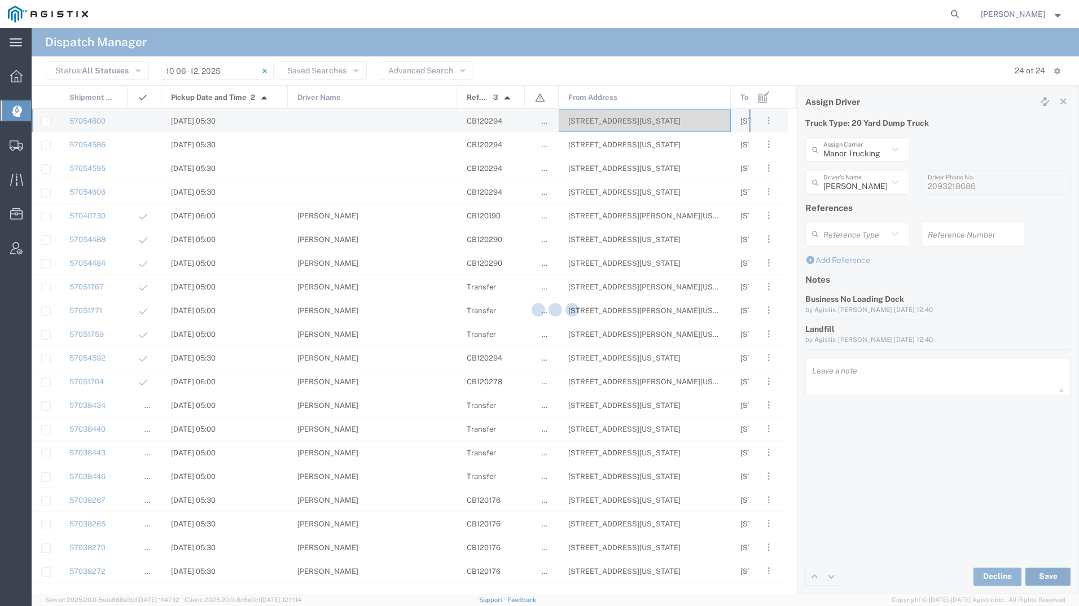
type input "[PERSON_NAME]"
type input "Manor Trucking"
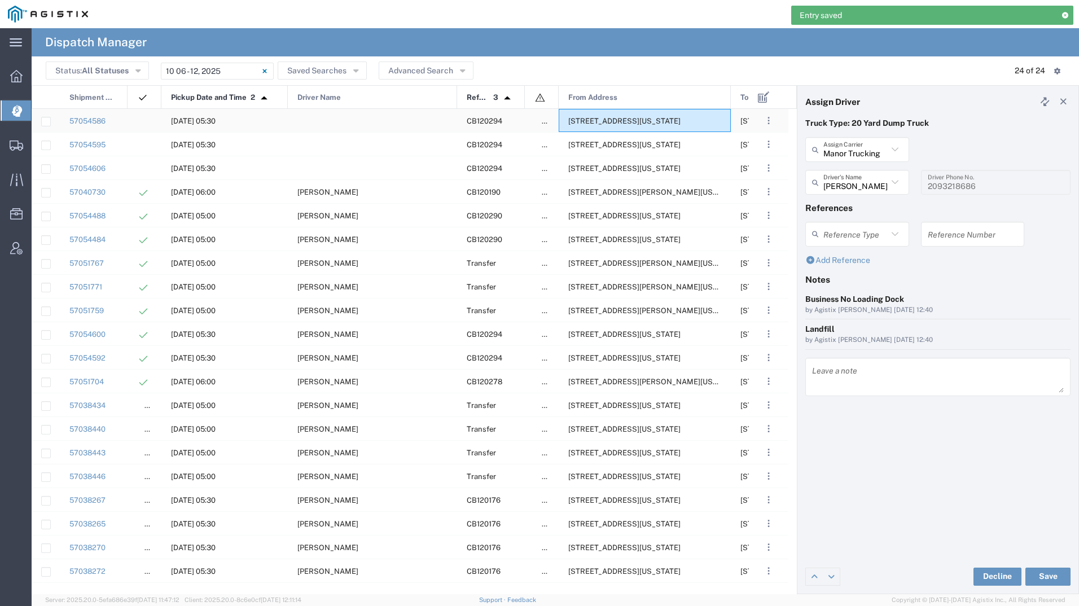
click at [632, 127] on div "[STREET_ADDRESS][US_STATE]" at bounding box center [645, 120] width 172 height 23
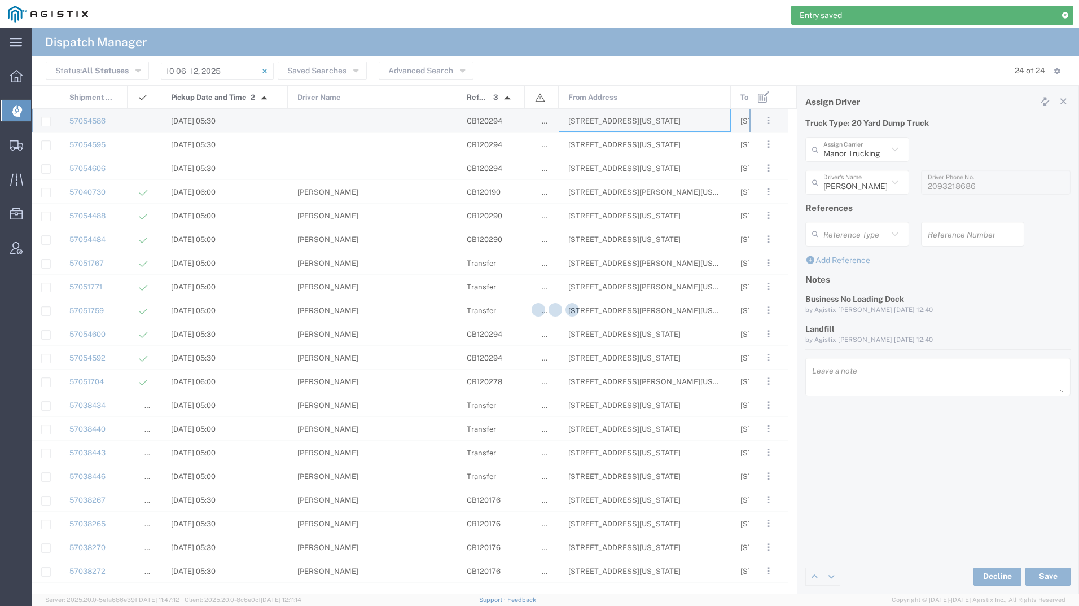
type input "[PERSON_NAME] Tanks Inc"
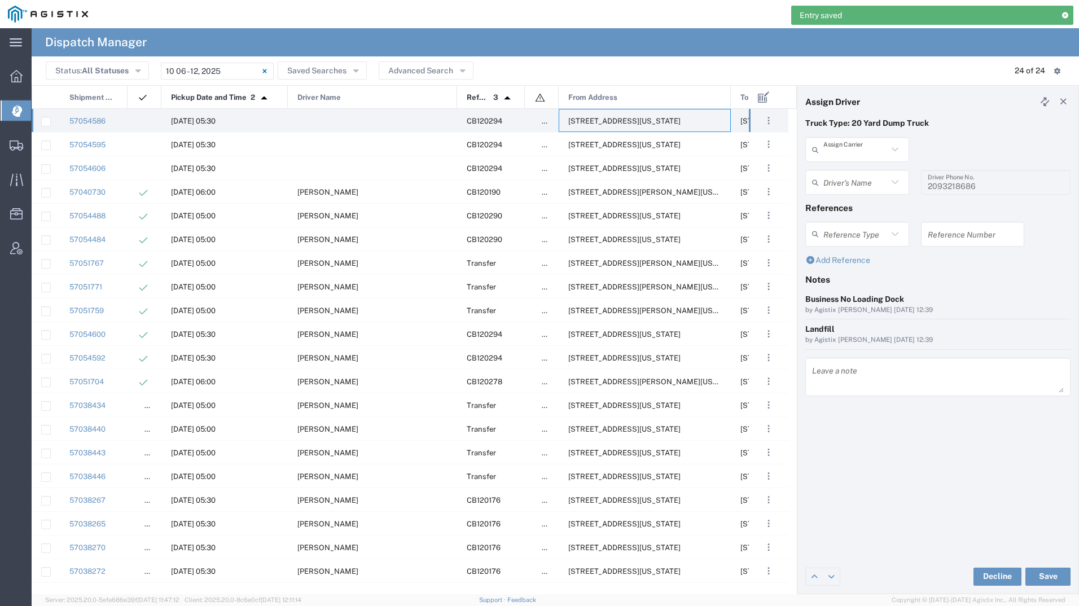
click at [851, 150] on input "text" at bounding box center [855, 150] width 64 height 20
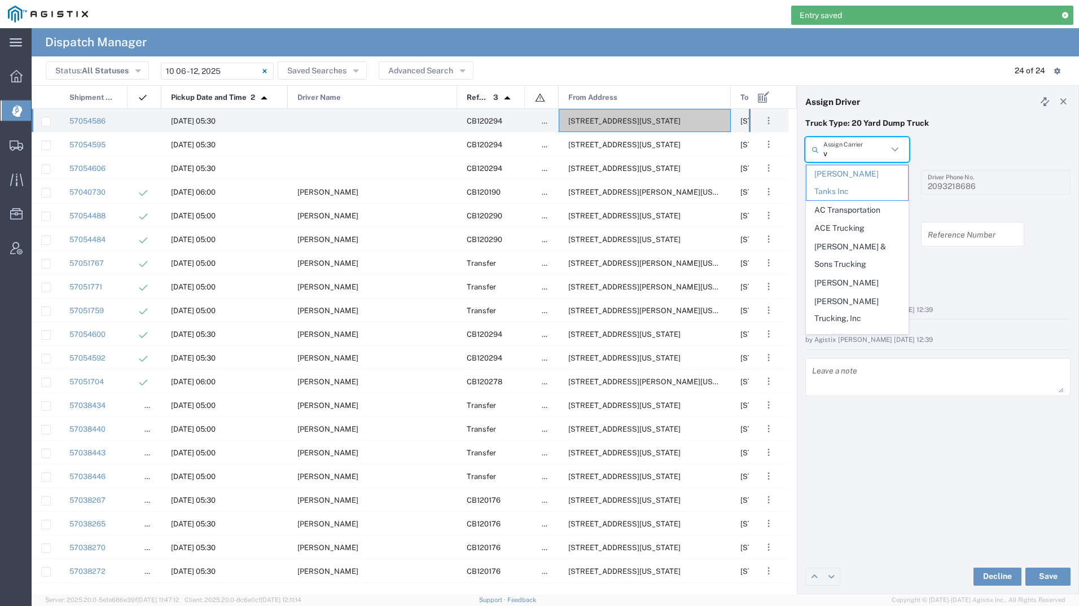
type input "vi"
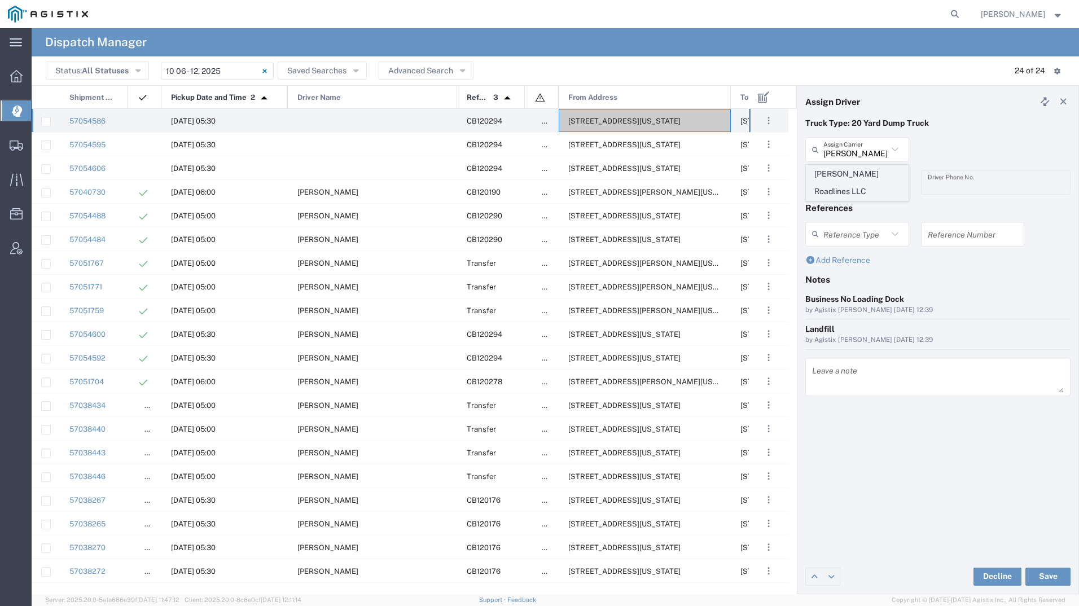
click at [828, 175] on span "[PERSON_NAME] Roadlines LLC" at bounding box center [857, 182] width 102 height 35
type input "[PERSON_NAME] Roadlines LLC"
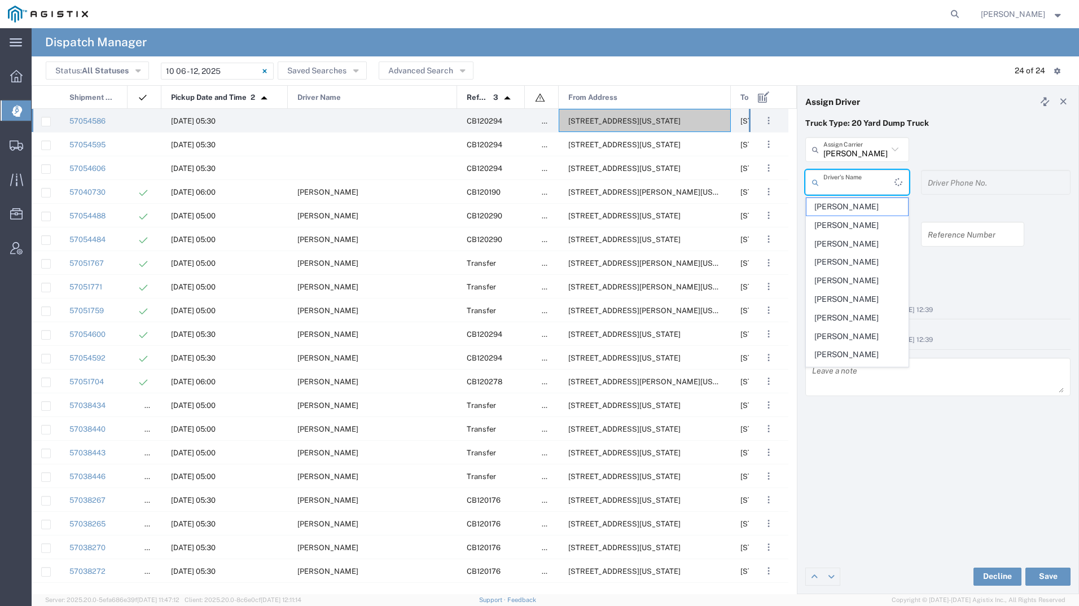
click at [828, 175] on input "text" at bounding box center [858, 183] width 71 height 20
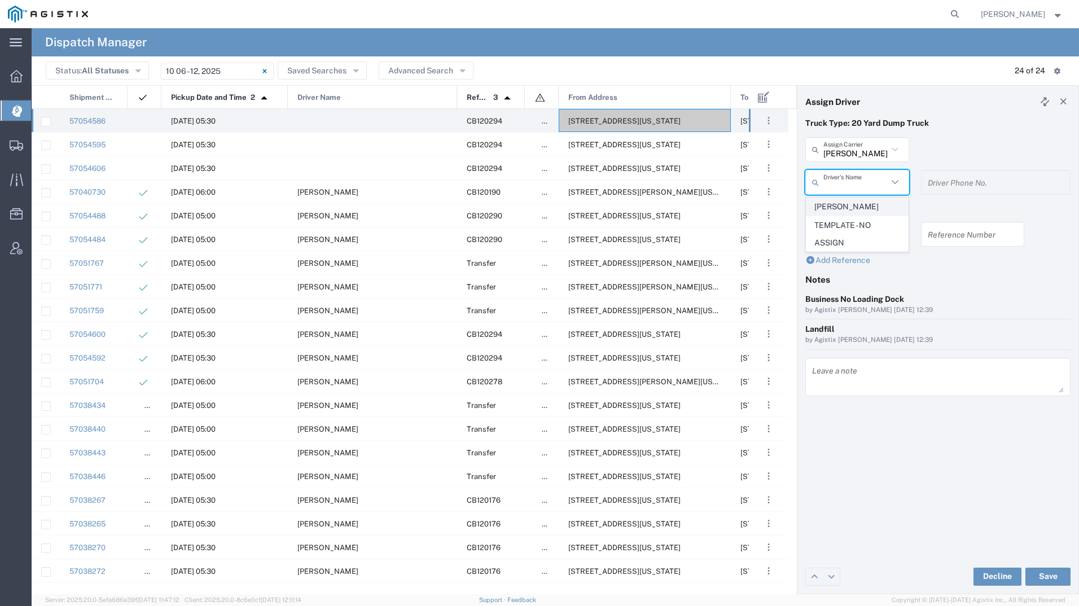
click at [831, 200] on span "[PERSON_NAME]" at bounding box center [857, 206] width 102 height 17
type input "[PERSON_NAME]"
type input "5107149934"
click at [1051, 578] on button "Save" at bounding box center [1047, 577] width 45 height 18
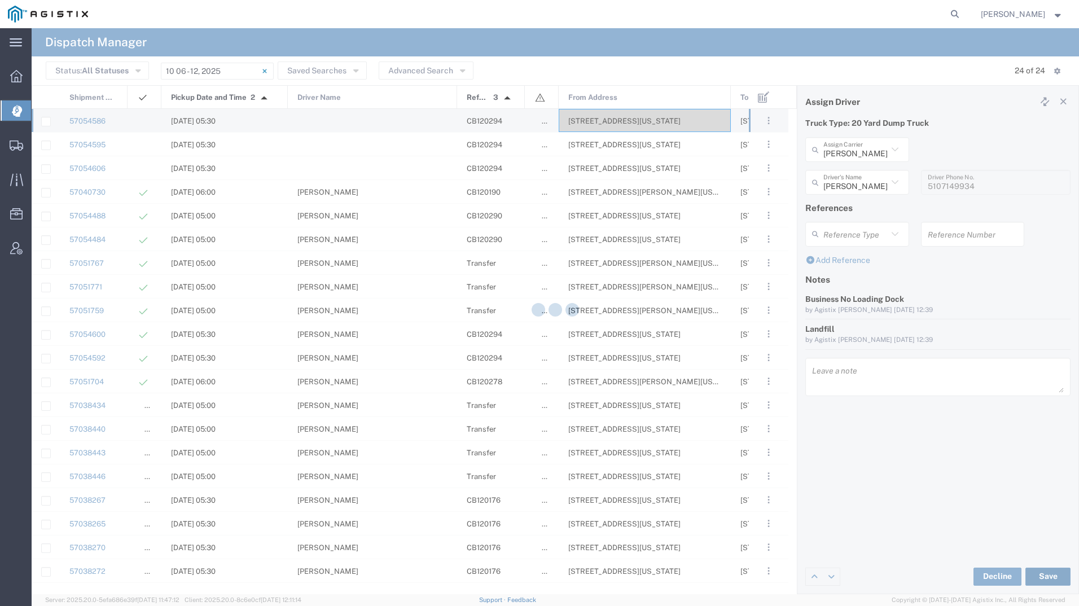
type input "[PERSON_NAME]"
type input "[PERSON_NAME] Roadlines LLC"
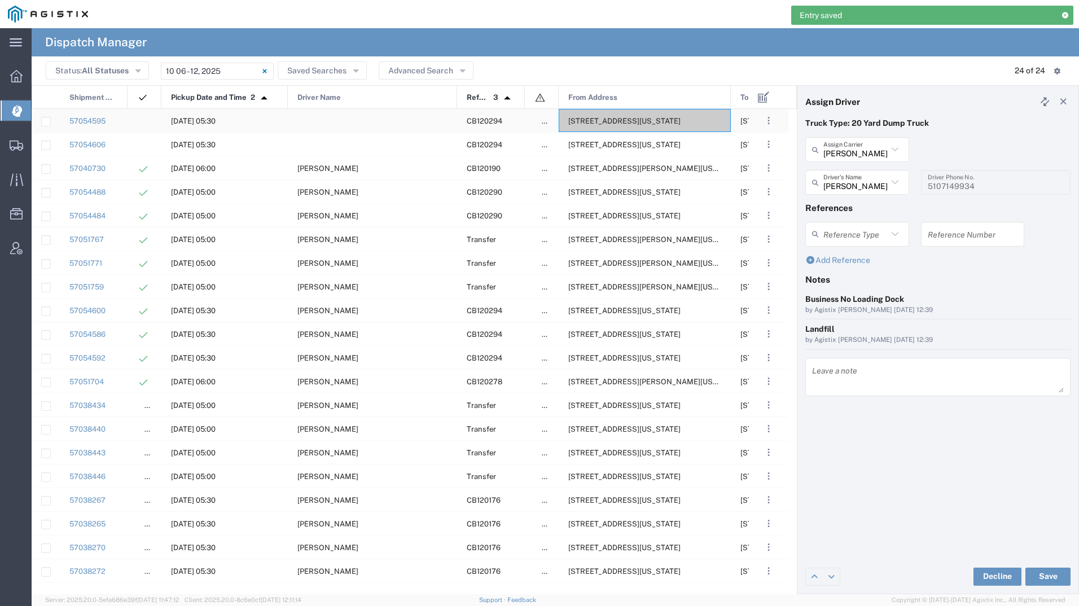
click at [648, 116] on div "[STREET_ADDRESS][US_STATE]" at bounding box center [645, 120] width 172 height 23
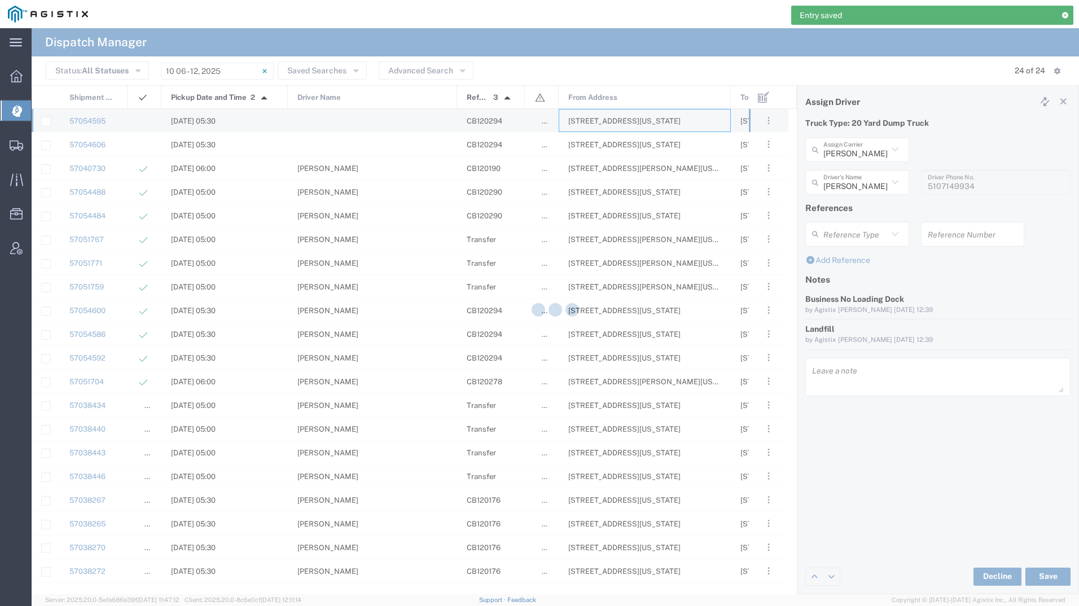
type input "[PERSON_NAME] Tanks Inc"
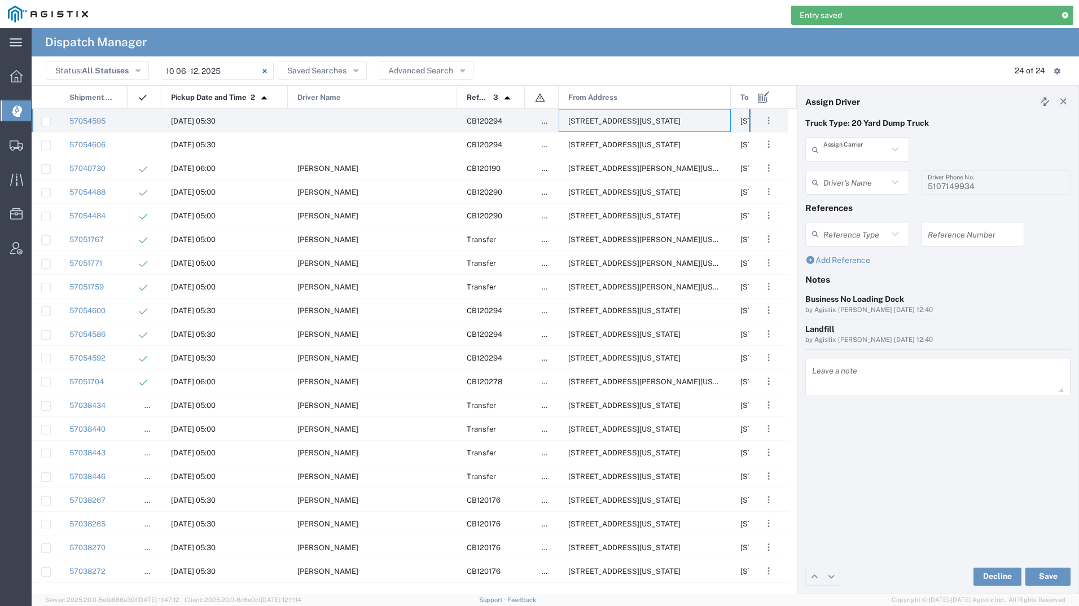
click at [842, 157] on input "text" at bounding box center [855, 150] width 64 height 20
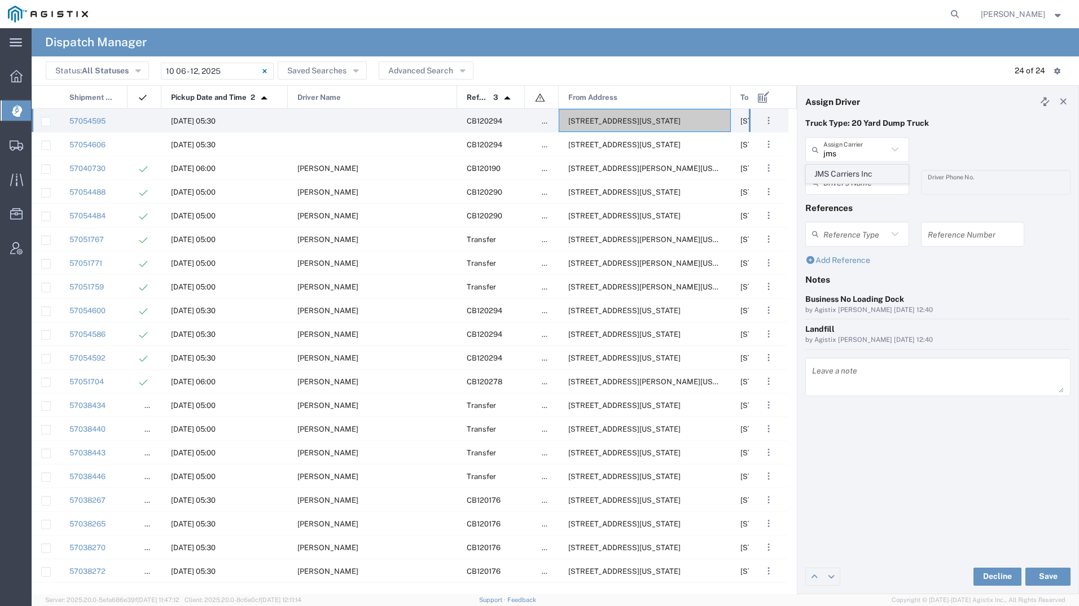
click at [839, 173] on span "JMS Carriers Inc" at bounding box center [857, 173] width 102 height 17
type input "JMS Carriers Inc"
click at [839, 173] on input "text" at bounding box center [855, 183] width 64 height 20
click at [848, 209] on span "[PERSON_NAME]" at bounding box center [857, 206] width 102 height 17
type input "[PERSON_NAME]"
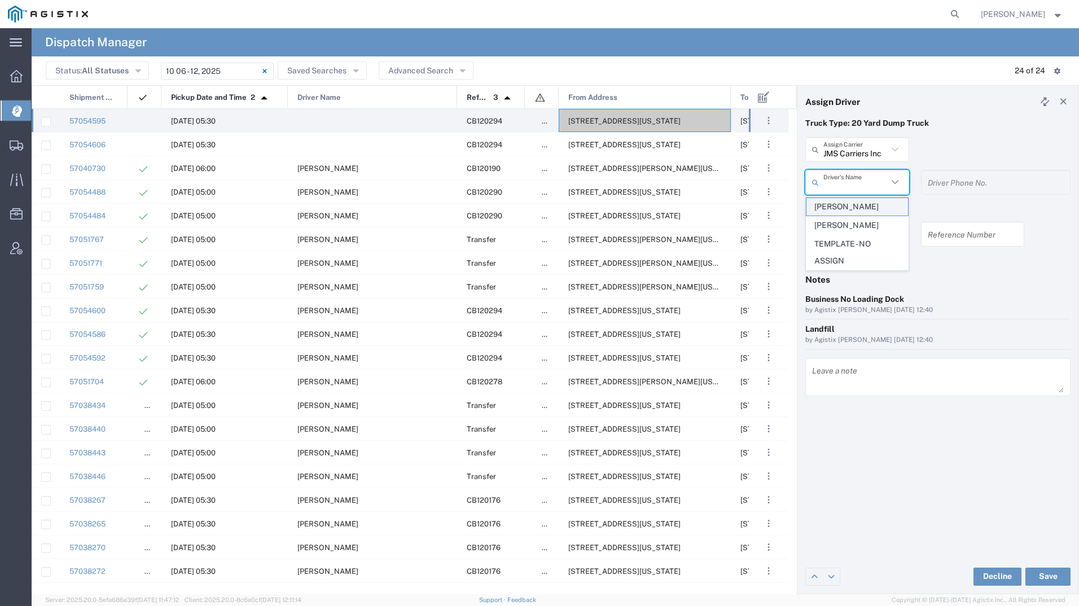
type input "[PHONE_NUMBER]"
click at [1040, 572] on button "Save" at bounding box center [1047, 577] width 45 height 18
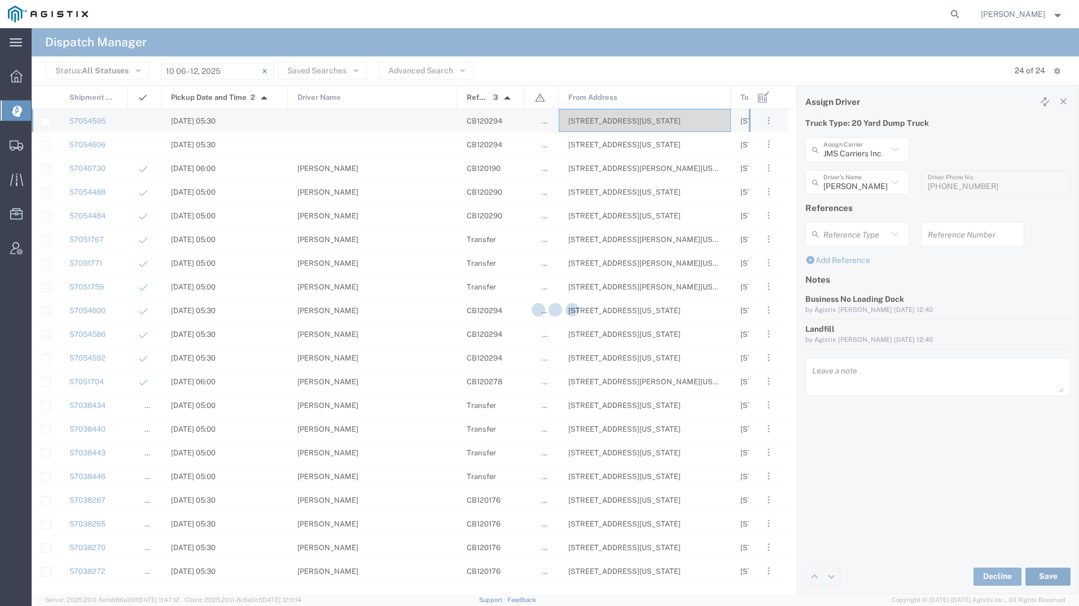
type input "[PERSON_NAME]"
type input "JMS Carriers Inc"
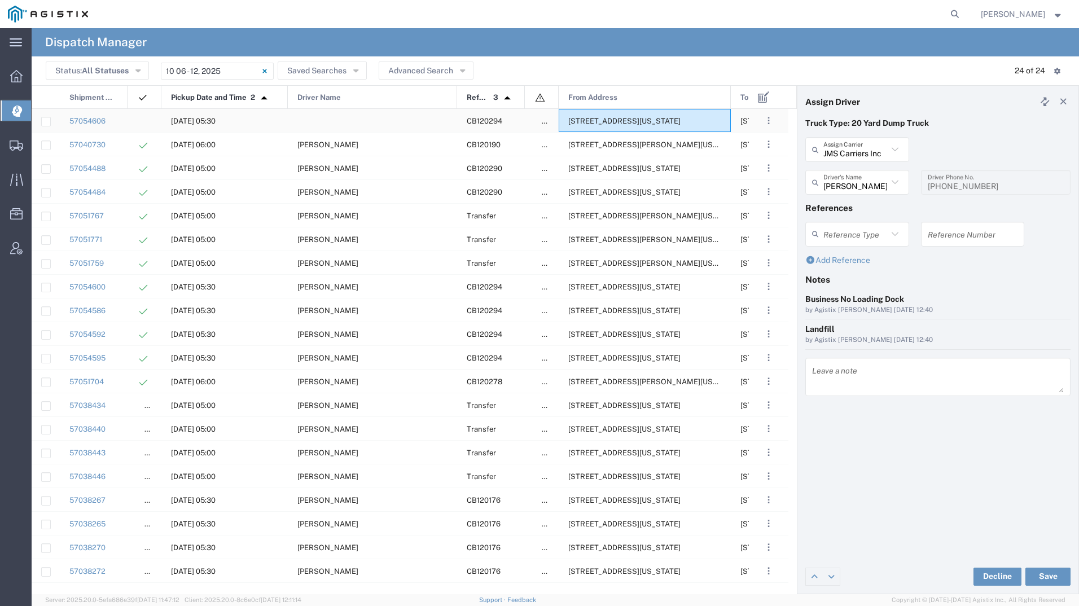
click at [575, 120] on span "[STREET_ADDRESS][US_STATE]" at bounding box center [624, 121] width 112 height 8
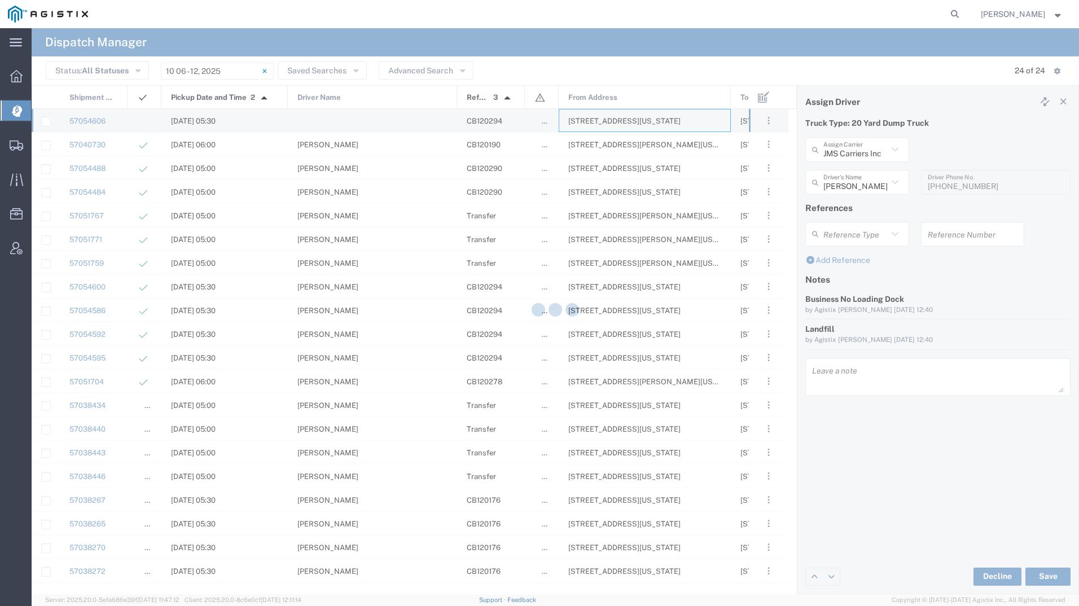
type input "[PERSON_NAME] Tanks Inc"
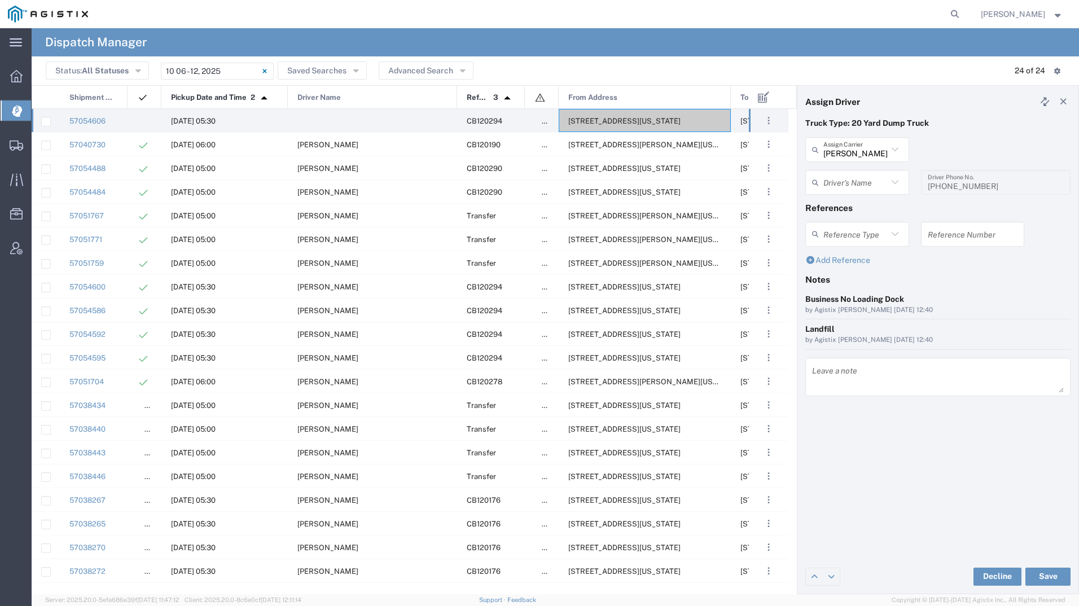
click at [818, 150] on icon at bounding box center [817, 149] width 11 height 18
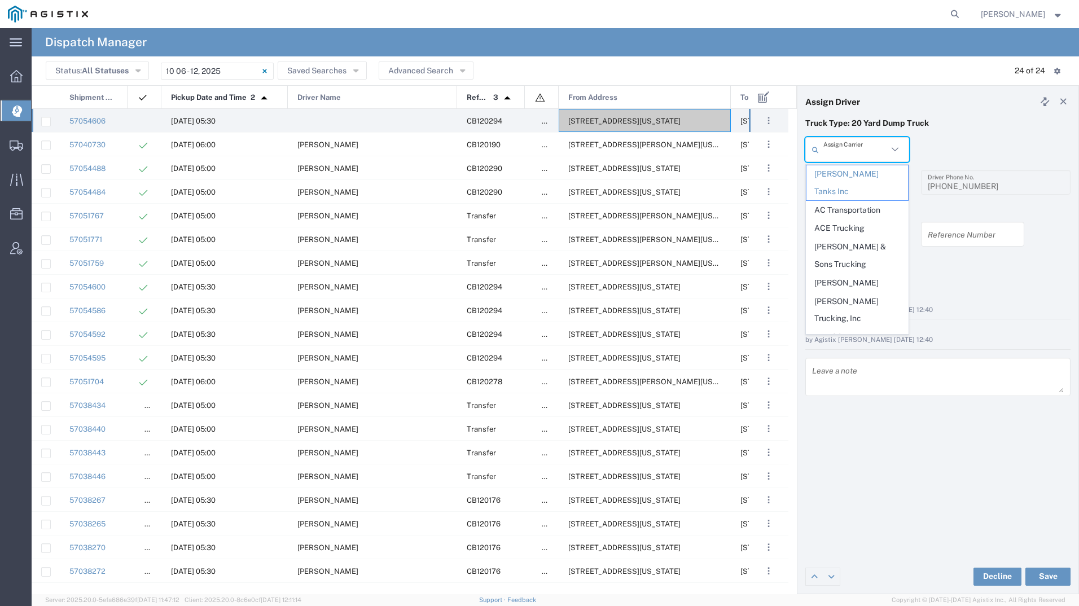
type input "m"
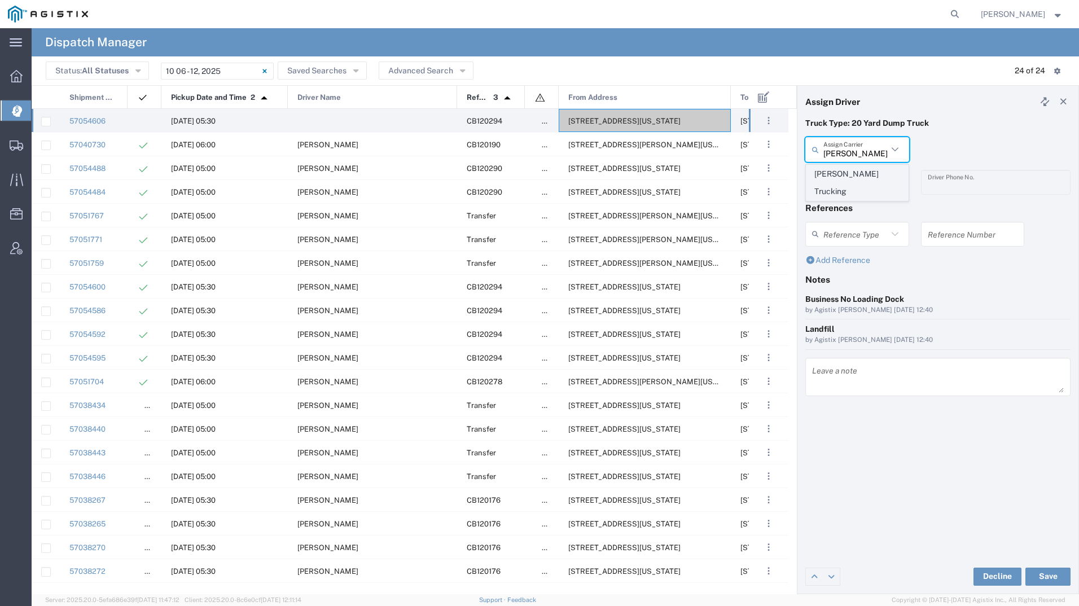
click at [828, 173] on span "[PERSON_NAME] Trucking" at bounding box center [857, 182] width 102 height 35
type input "[PERSON_NAME] Trucking"
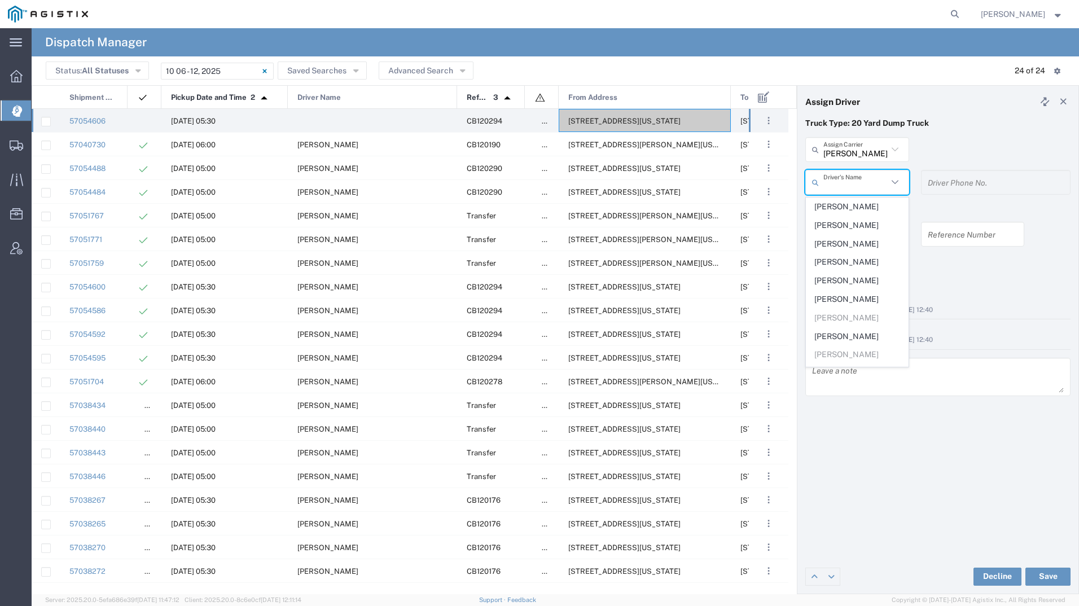
click at [829, 179] on input "text" at bounding box center [855, 183] width 64 height 20
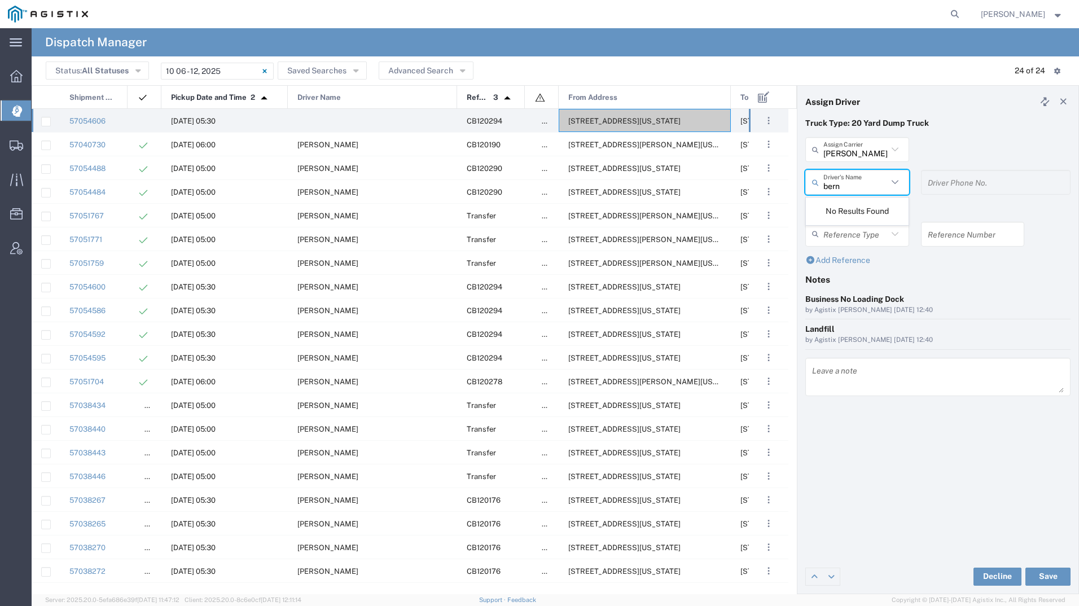
type input "bern"
drag, startPoint x: 971, startPoint y: 148, endPoint x: 957, endPoint y: 148, distance: 14.1
click at [972, 148] on div "[PERSON_NAME] Trucking Assign Carrier [PERSON_NAME] Trucking" at bounding box center [938, 153] width 277 height 33
type input "[PERSON_NAME] Trucking"
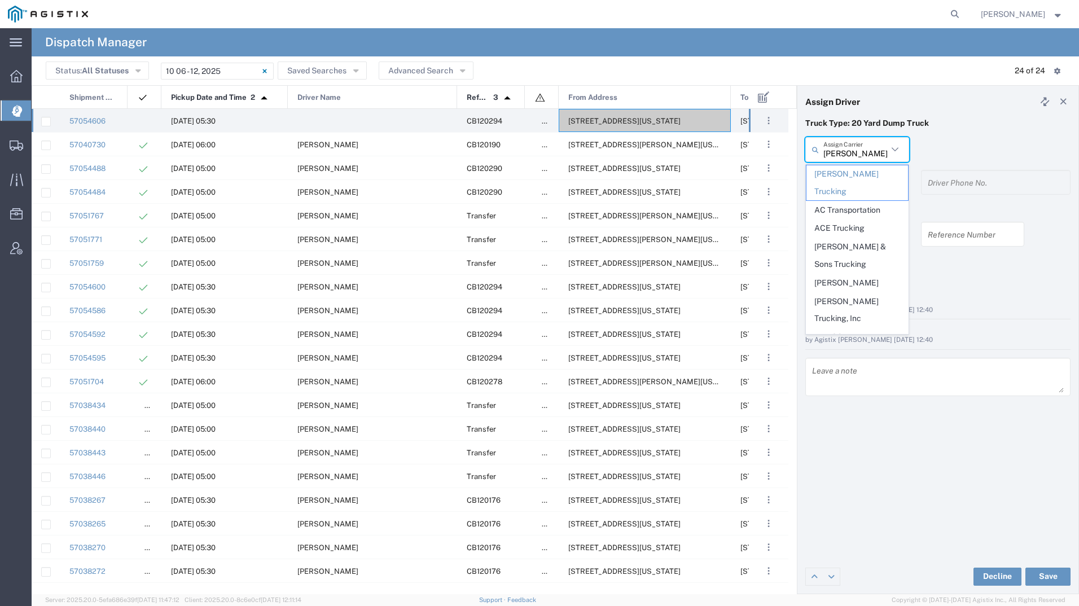
click at [883, 148] on input "[PERSON_NAME] Trucking" at bounding box center [855, 150] width 64 height 20
drag, startPoint x: 884, startPoint y: 152, endPoint x: 737, endPoint y: 129, distance: 148.0
click at [765, 129] on div "Assign Driver Truck Type: 20 Yard Dump Truck [PERSON_NAME] Trucking Assign Carr…" at bounding box center [555, 339] width 1047 height 509
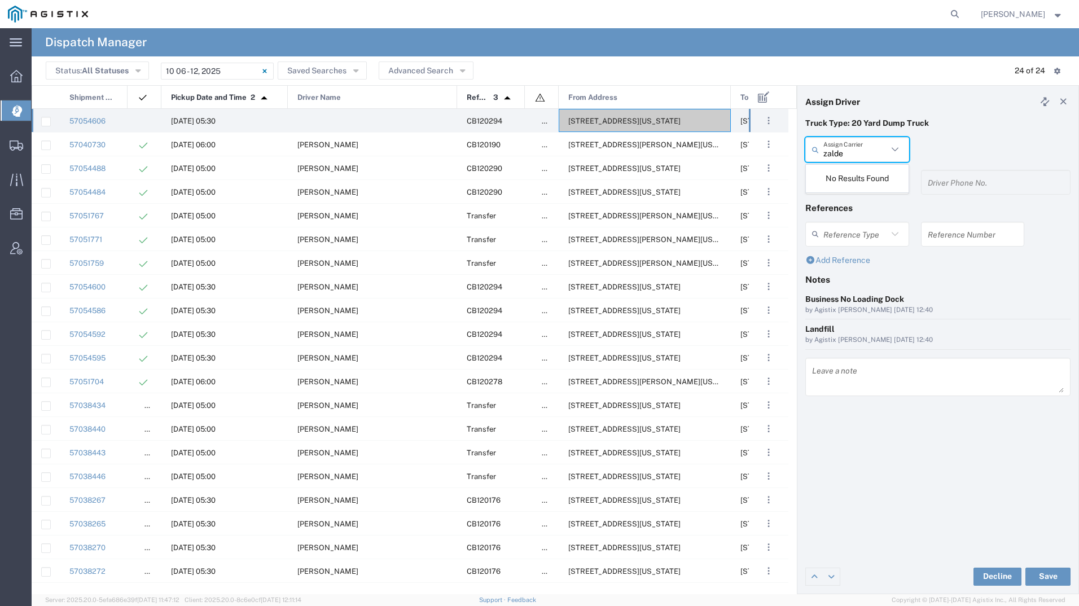
type input "zalde"
click at [886, 113] on header "Assign Driver" at bounding box center [937, 102] width 281 height 32
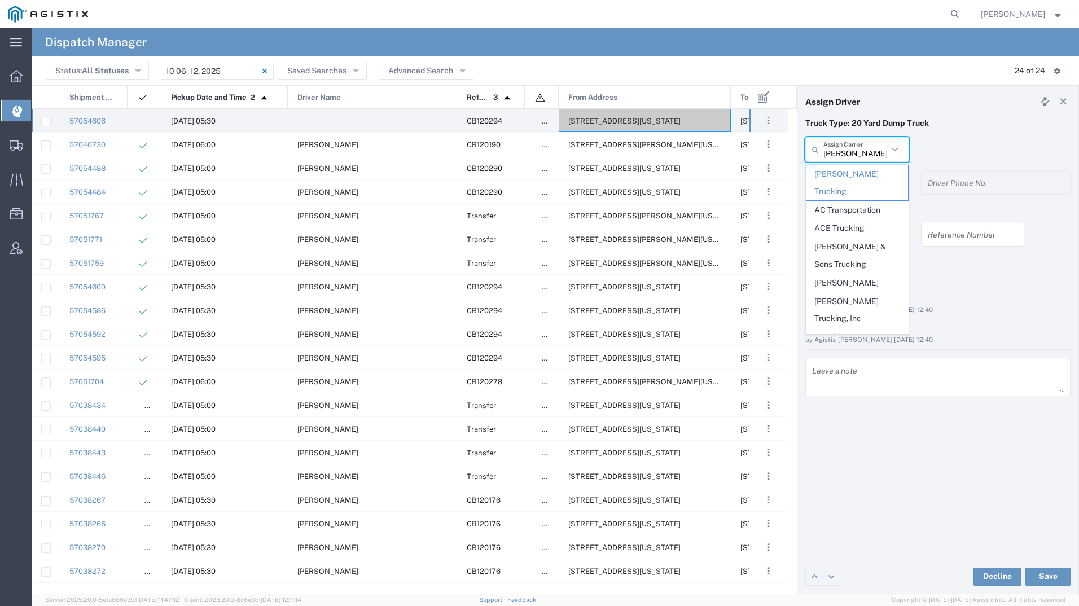
click at [866, 147] on input "[PERSON_NAME] Trucking" at bounding box center [855, 150] width 64 height 20
click at [845, 594] on span "[PERSON_NAME] Trucking Inc" at bounding box center [857, 611] width 102 height 35
type input "[PERSON_NAME] Trucking Inc"
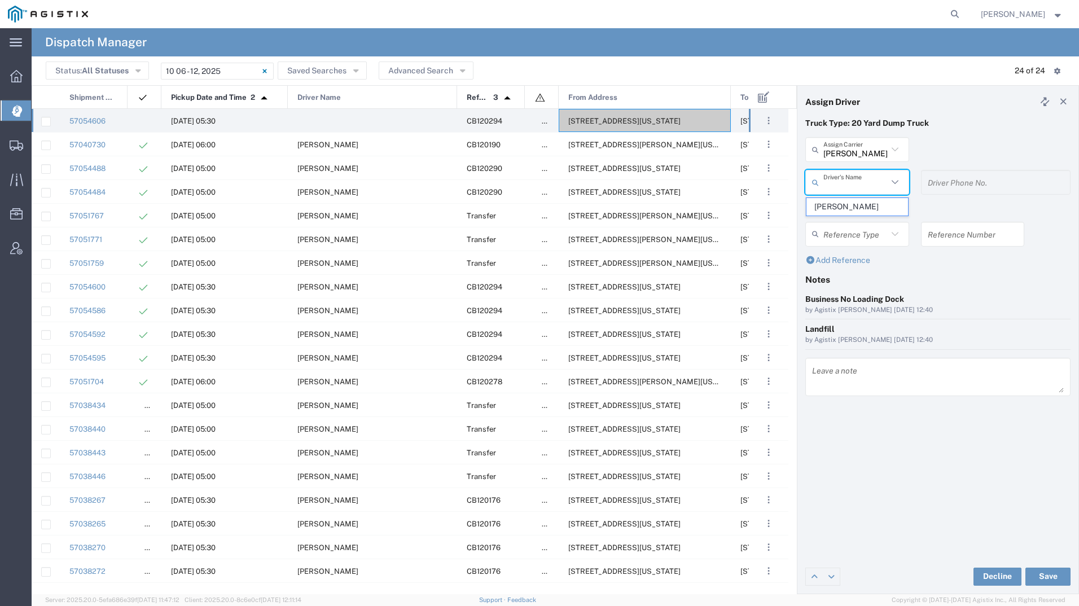
click at [858, 179] on input "text" at bounding box center [855, 183] width 64 height 20
click at [860, 210] on span "[PERSON_NAME]" at bounding box center [857, 206] width 102 height 17
type input "[PERSON_NAME]"
type input "4082306534"
click at [1030, 578] on button "Save" at bounding box center [1047, 577] width 45 height 18
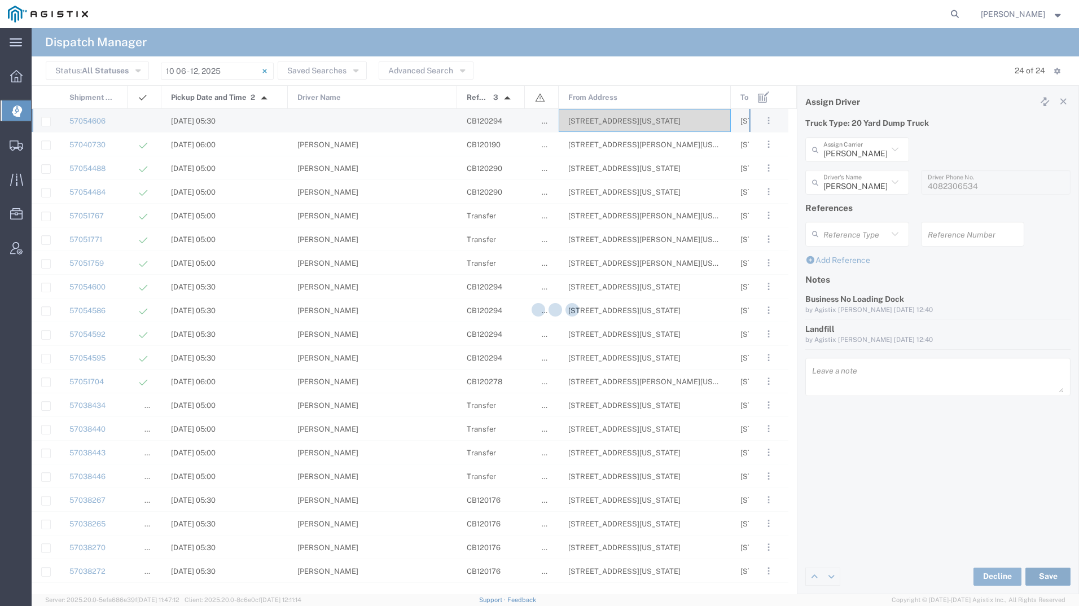
type input "[PERSON_NAME]"
type input "[PERSON_NAME] Trucking Inc"
